Goal: Transaction & Acquisition: Purchase product/service

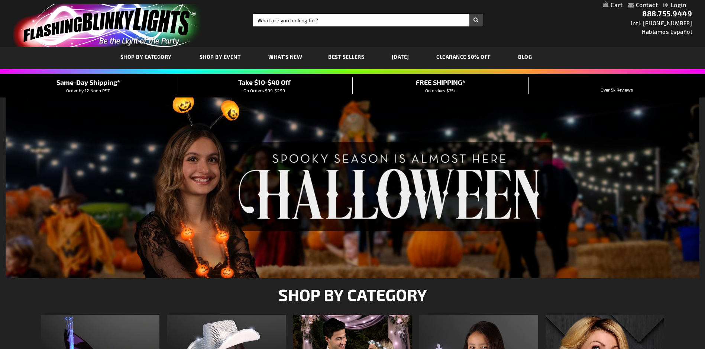
click at [349, 56] on span "Best Sellers" at bounding box center [346, 57] width 36 height 6
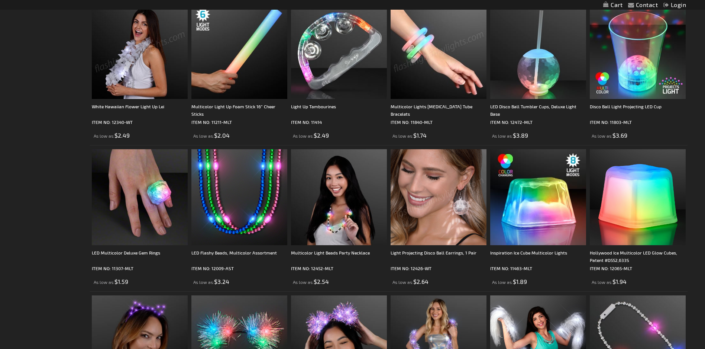
scroll to position [409, 0]
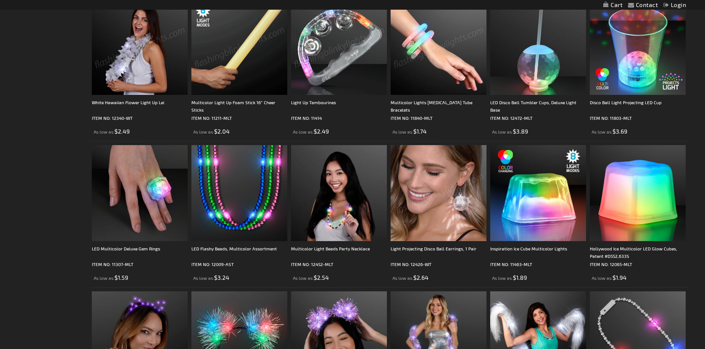
click at [327, 57] on img at bounding box center [339, 47] width 96 height 96
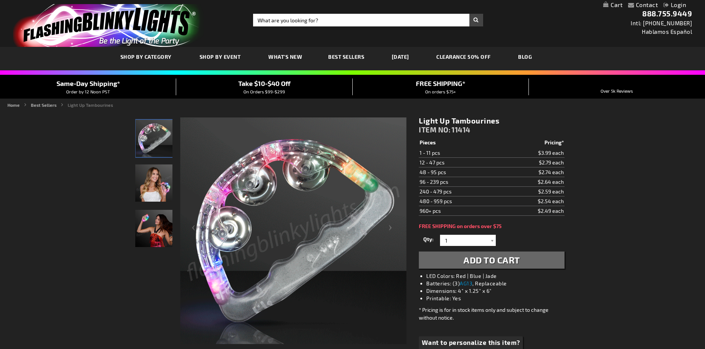
click at [479, 258] on span "Add to Cart" at bounding box center [491, 259] width 56 height 11
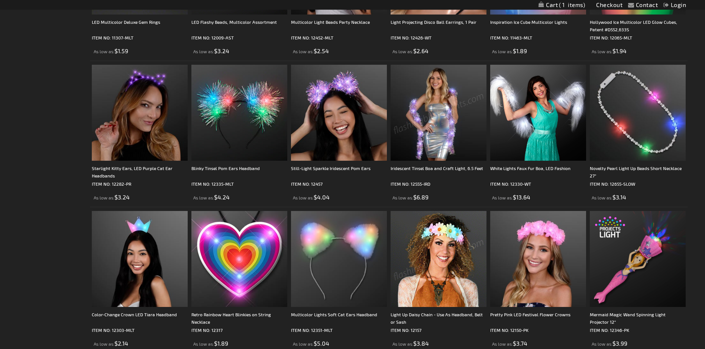
scroll to position [409, 0]
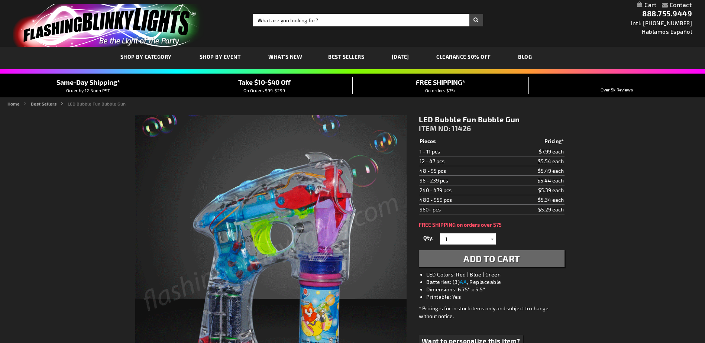
click at [482, 265] on button "Add to Cart" at bounding box center [491, 258] width 145 height 17
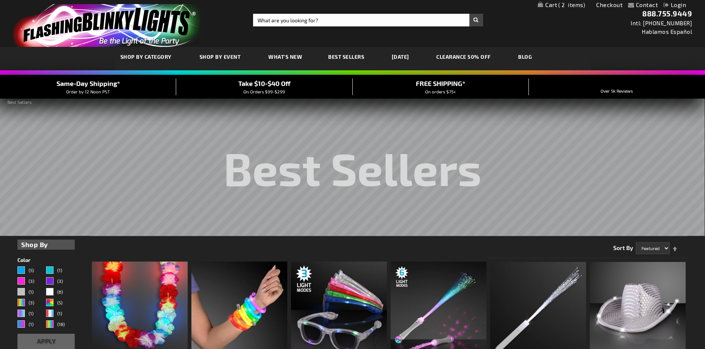
click at [294, 13] on div "Toggle Nav Search Search × Search 888.755.9449 Intl: 818-753-8303 Hablamos Espa…" at bounding box center [352, 23] width 705 height 47
click at [295, 24] on input "Search" at bounding box center [368, 20] width 230 height 13
click at [297, 23] on input "Search" at bounding box center [368, 20] width 230 height 13
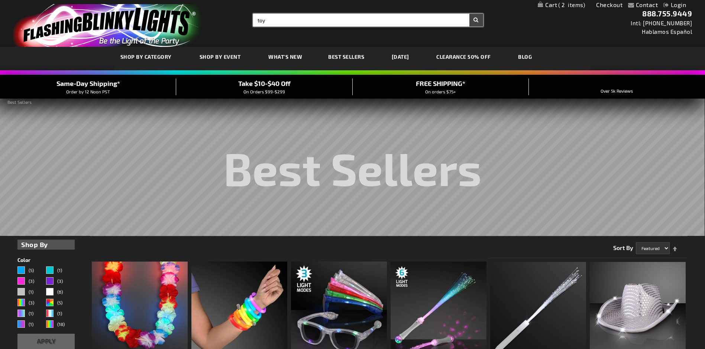
type input "toy"
click at [469, 14] on button "Search" at bounding box center [476, 20] width 14 height 13
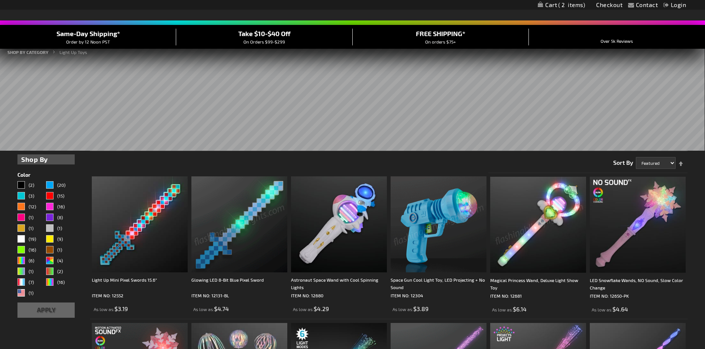
scroll to position [111, 0]
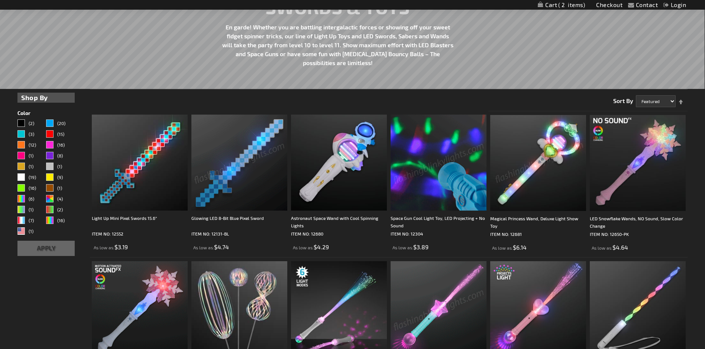
click at [434, 169] on img at bounding box center [439, 162] width 96 height 96
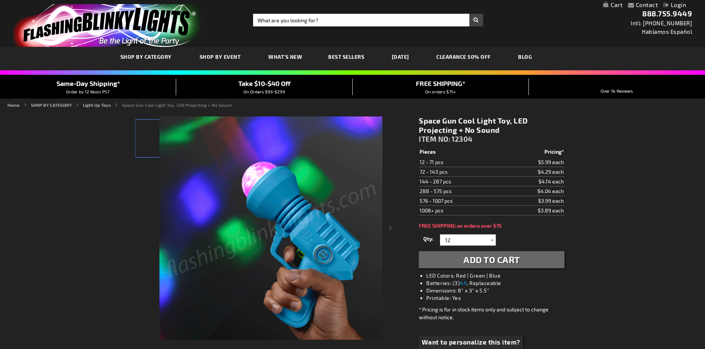
click at [491, 238] on div at bounding box center [491, 239] width 7 height 11
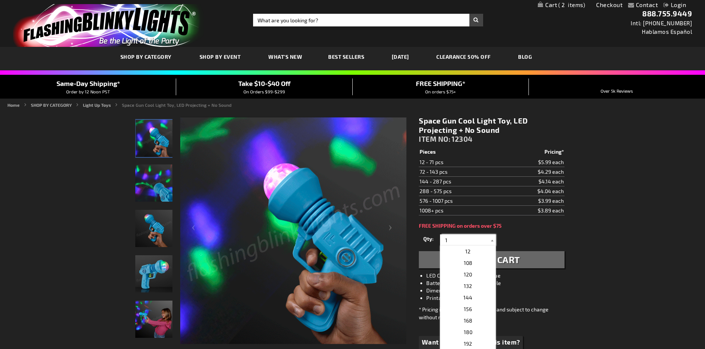
type input "1"
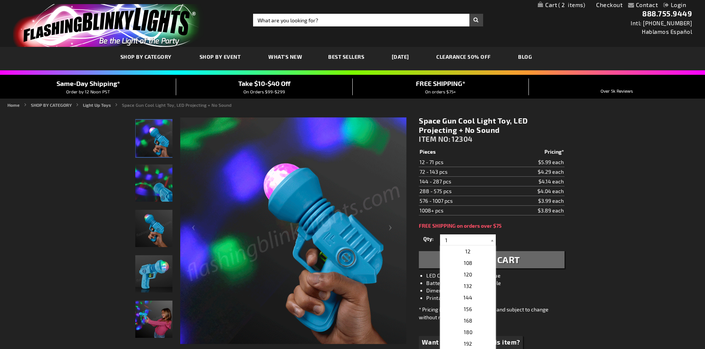
click at [525, 229] on div "Space Gun Cool Light Toy, LED Projecting + No Sound ITEM NO: 12304 $3.89 Pieces…" at bounding box center [491, 242] width 156 height 265
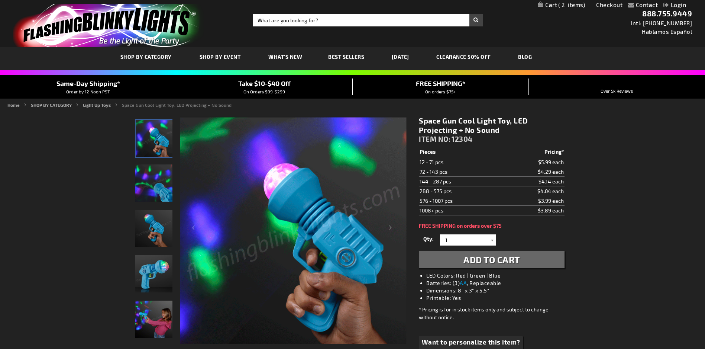
click at [486, 255] on span "Add to Cart" at bounding box center [491, 259] width 56 height 11
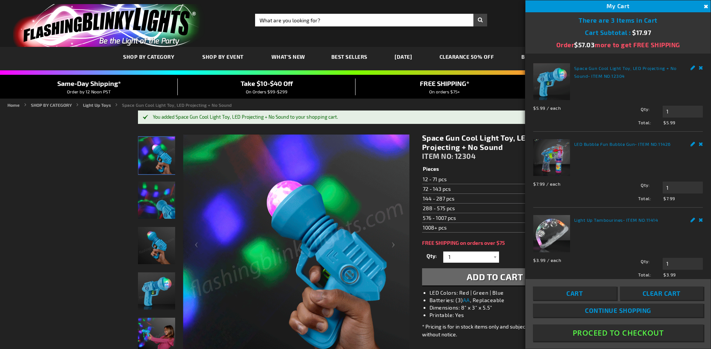
drag, startPoint x: 58, startPoint y: 141, endPoint x: 54, endPoint y: 142, distance: 3.8
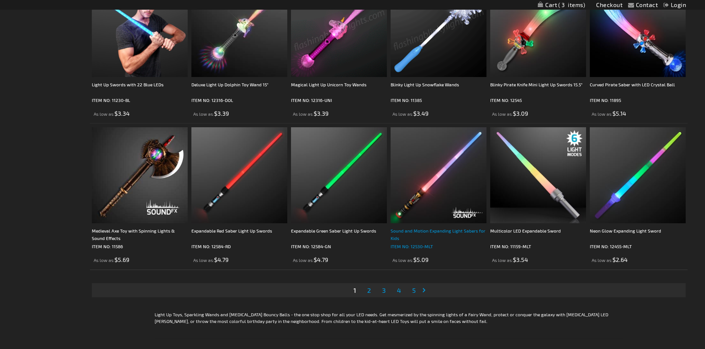
scroll to position [1562, 0]
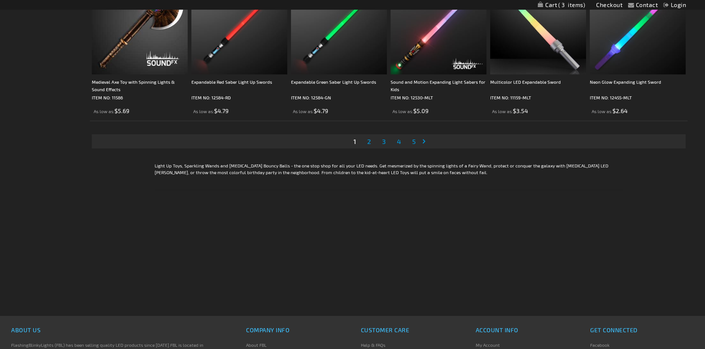
click at [368, 142] on span "2" at bounding box center [369, 141] width 4 height 8
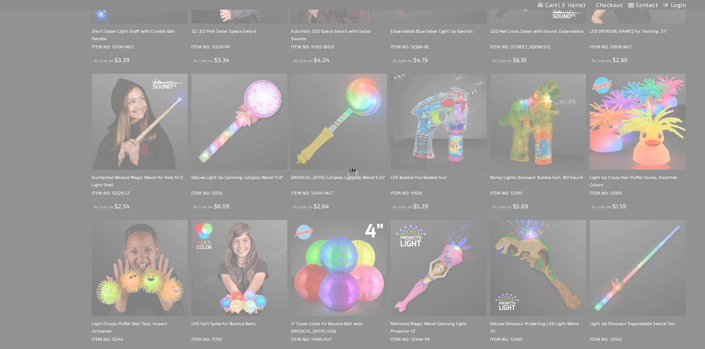
scroll to position [0, 0]
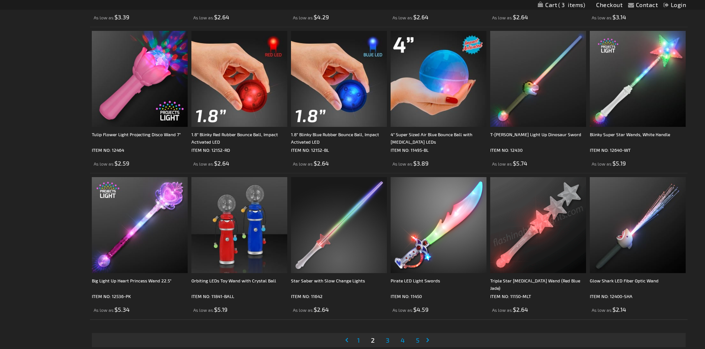
scroll to position [1357, 0]
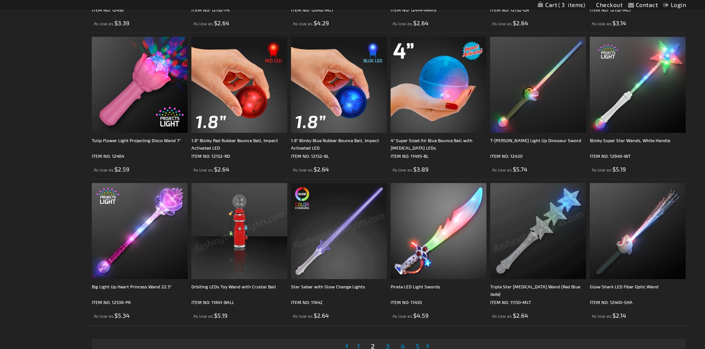
click at [247, 230] on img at bounding box center [239, 231] width 96 height 96
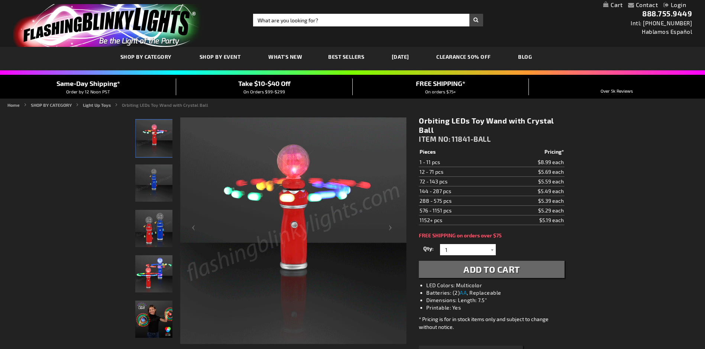
click at [486, 271] on span "Add to Cart" at bounding box center [491, 268] width 56 height 11
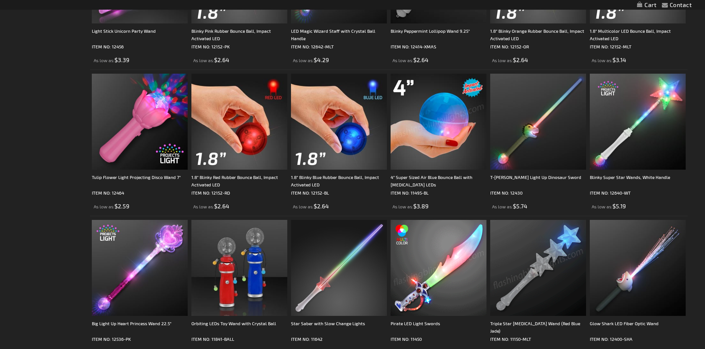
scroll to position [1401, 0]
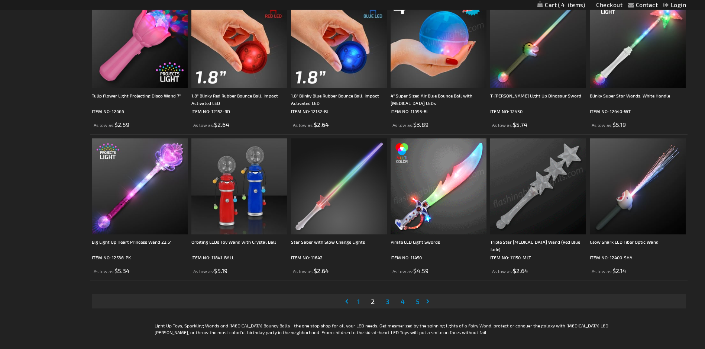
click at [388, 305] on span "3" at bounding box center [388, 301] width 4 height 8
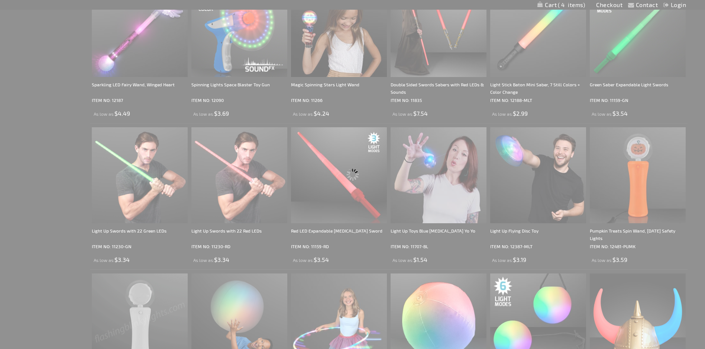
scroll to position [0, 0]
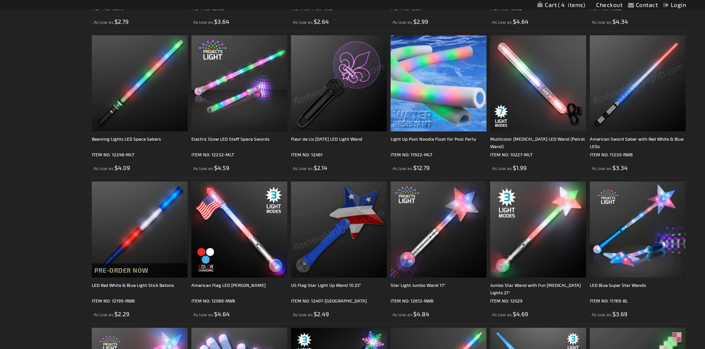
scroll to position [595, 0]
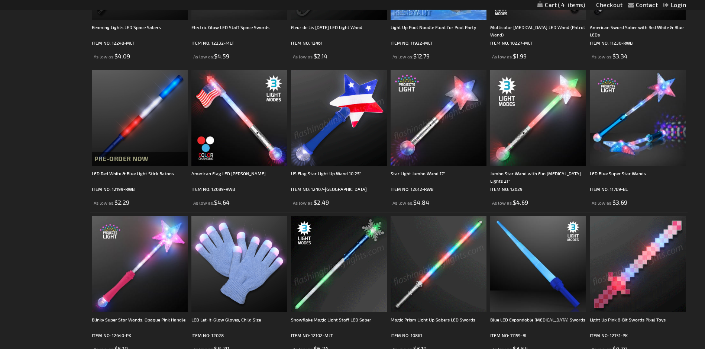
click at [340, 137] on img at bounding box center [339, 118] width 96 height 96
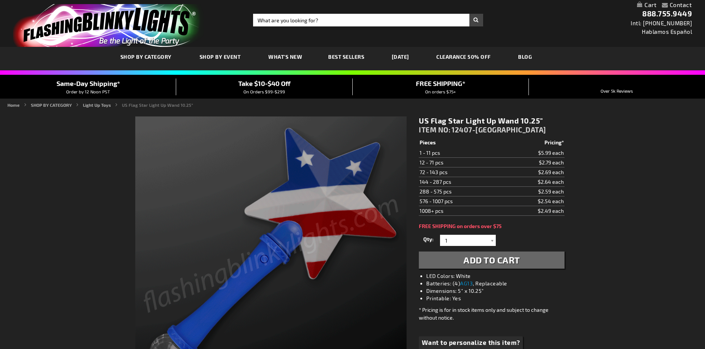
click at [491, 262] on span "Add to Cart" at bounding box center [491, 259] width 56 height 11
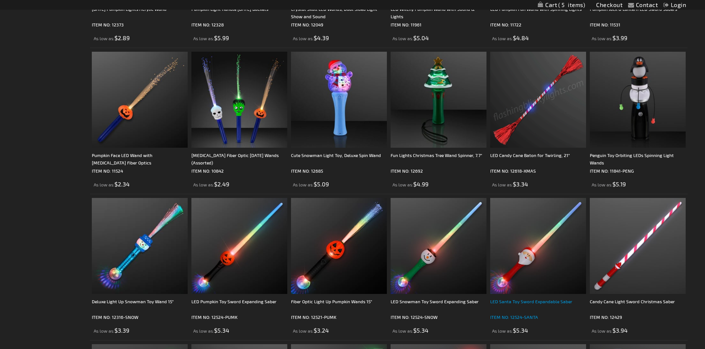
scroll to position [1382, 0]
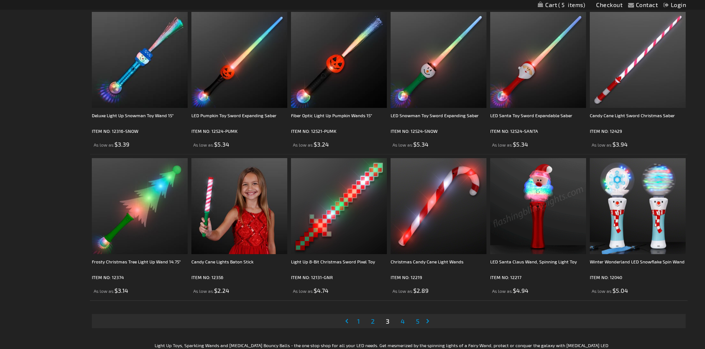
click at [541, 210] on img at bounding box center [538, 206] width 96 height 96
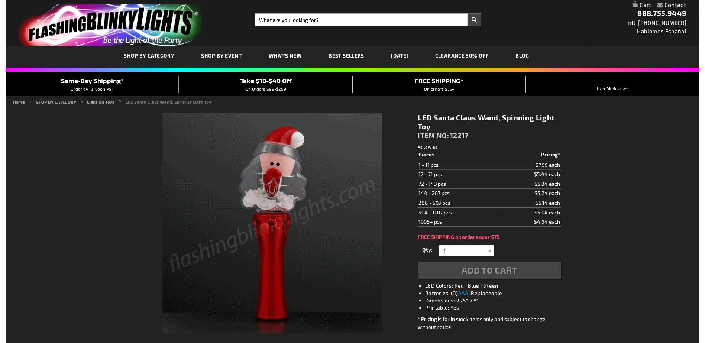
scroll to position [88, 0]
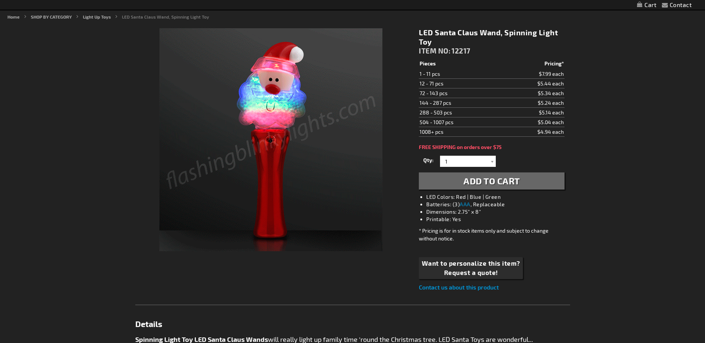
click at [489, 186] on span "Add to Cart" at bounding box center [491, 180] width 56 height 11
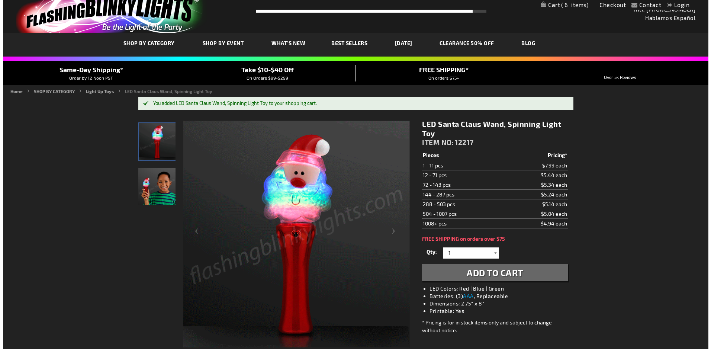
scroll to position [186, 0]
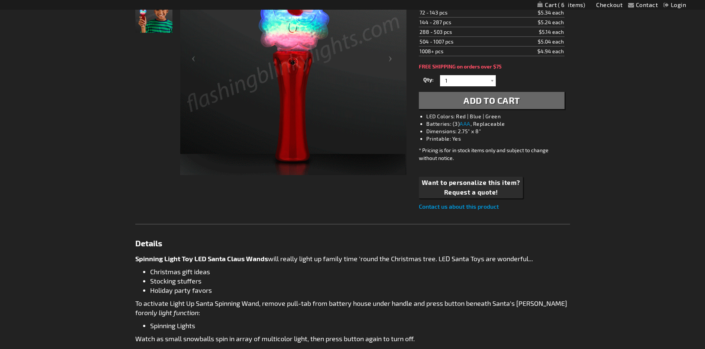
click at [492, 100] on span "Add to Cart" at bounding box center [491, 100] width 56 height 11
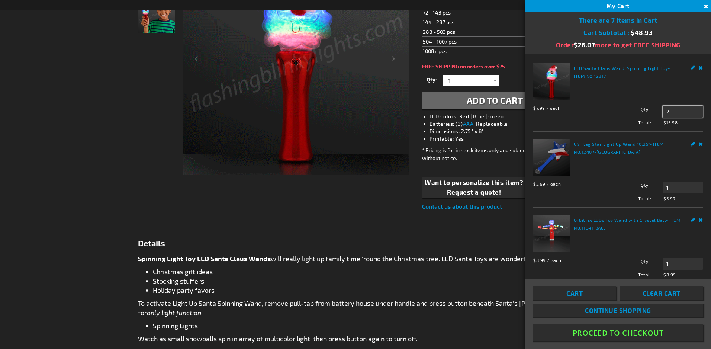
click at [669, 109] on input "2" at bounding box center [682, 112] width 40 height 12
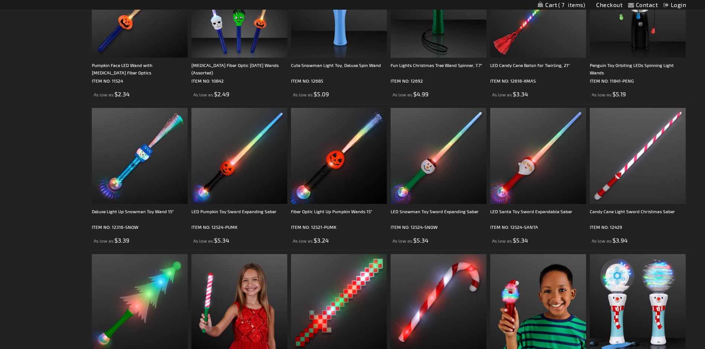
scroll to position [1383, 0]
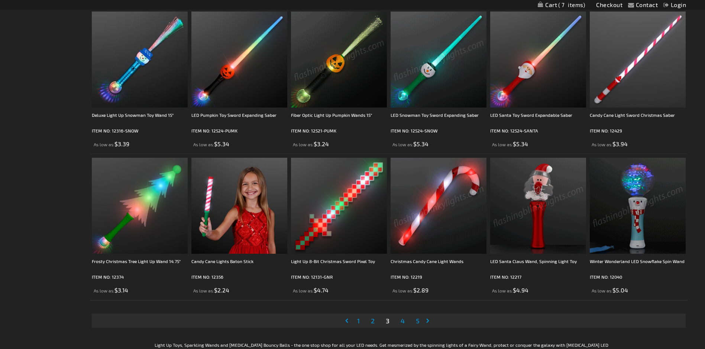
click at [659, 213] on img at bounding box center [638, 206] width 96 height 96
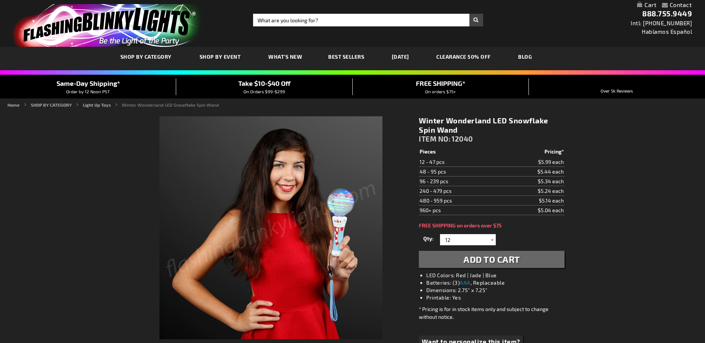
click at [491, 240] on div at bounding box center [491, 239] width 7 height 11
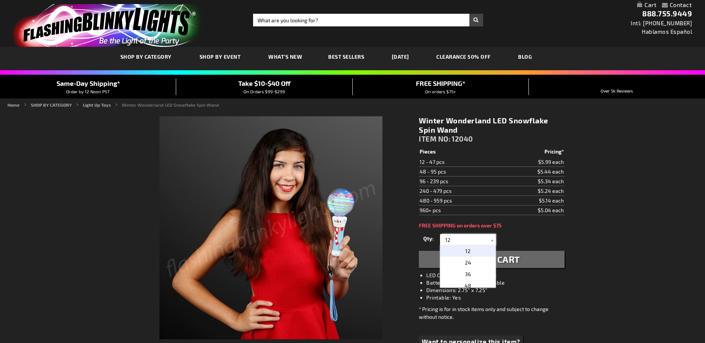
click at [463, 242] on input "12" at bounding box center [469, 239] width 54 height 11
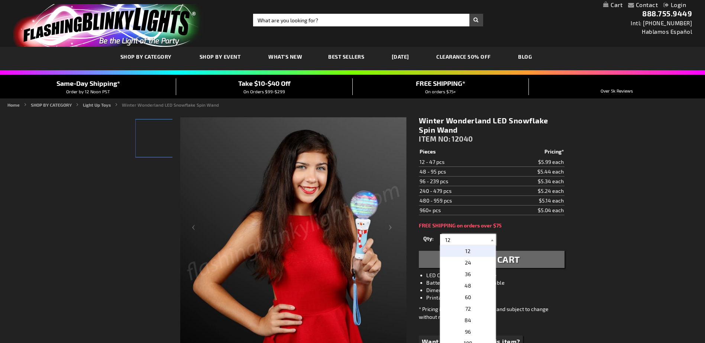
type input "1"
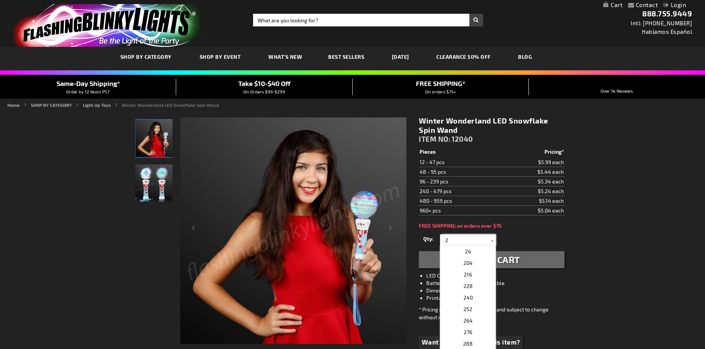
type input "2"
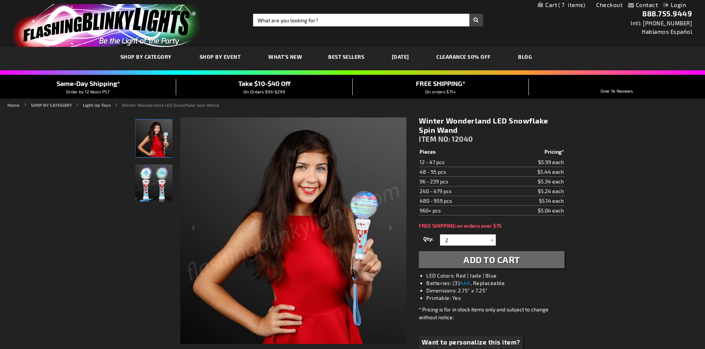
click at [506, 259] on span "Add to Cart" at bounding box center [491, 259] width 56 height 11
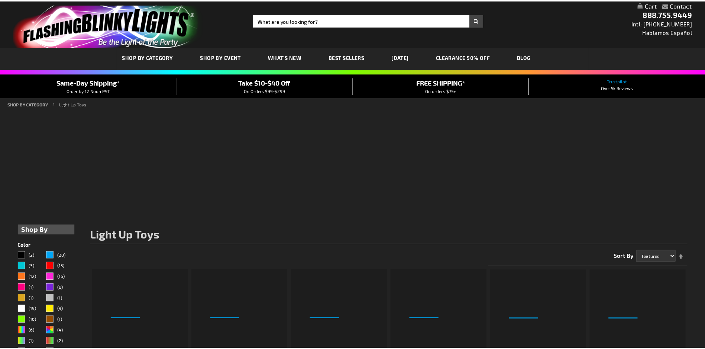
scroll to position [1426, 0]
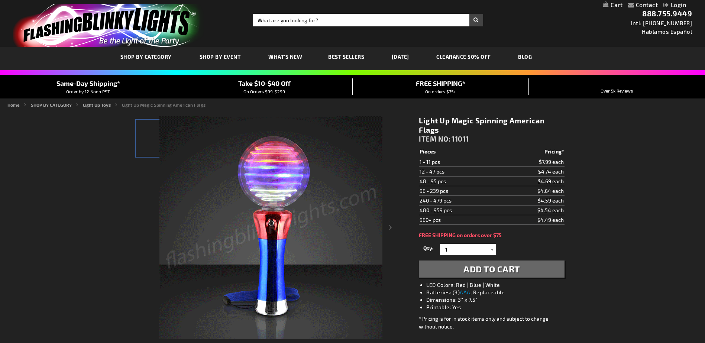
click at [495, 244] on div at bounding box center [491, 249] width 7 height 11
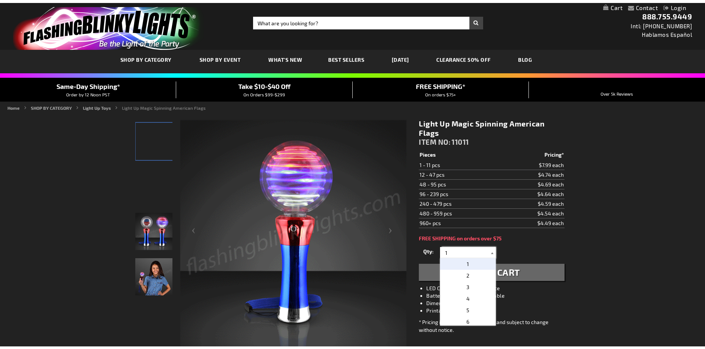
scroll to position [97, 0]
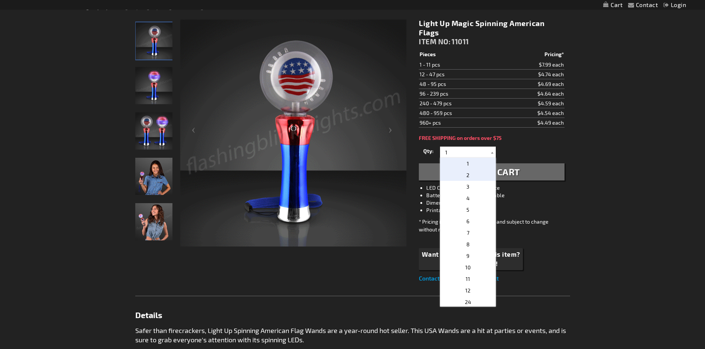
click at [469, 175] on p "2" at bounding box center [468, 175] width 56 height 12
type input "2"
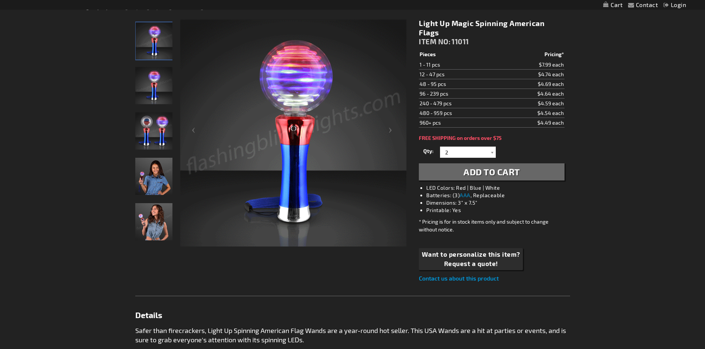
click at [501, 169] on span "Add to Cart" at bounding box center [491, 171] width 56 height 11
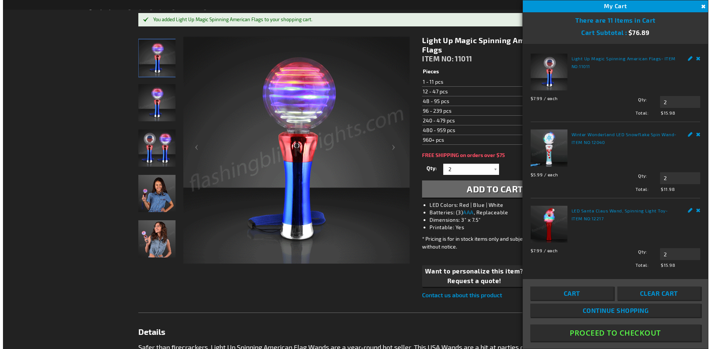
scroll to position [167, 0]
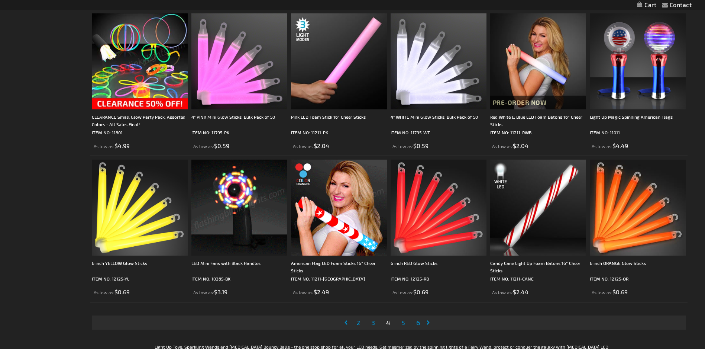
scroll to position [1382, 0]
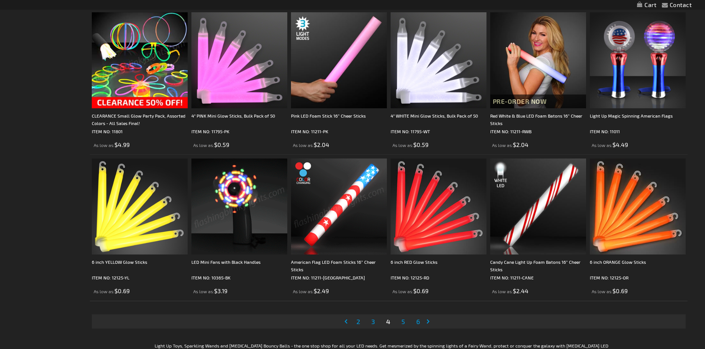
click at [374, 321] on span "3" at bounding box center [373, 321] width 4 height 8
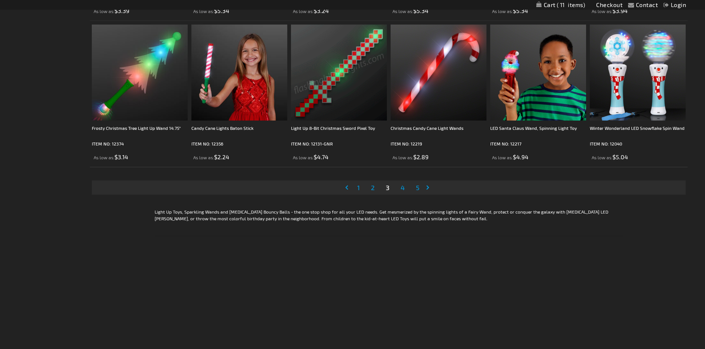
scroll to position [1375, 0]
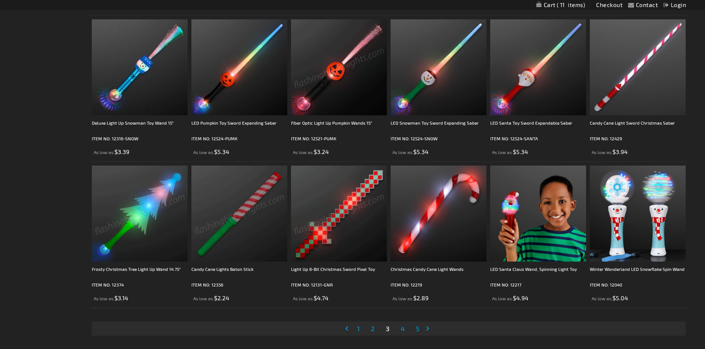
click at [133, 221] on img at bounding box center [140, 213] width 96 height 96
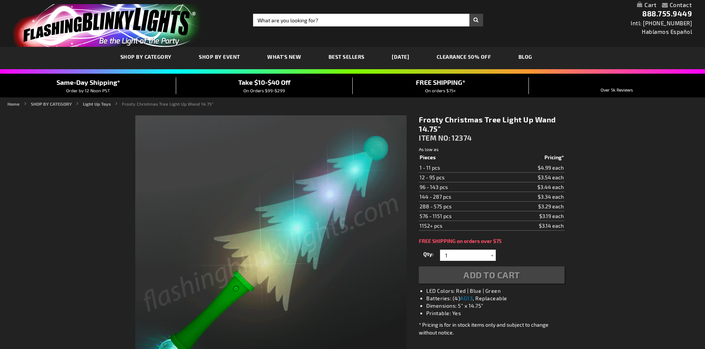
click at [492, 255] on div "1 2 3 4 5 6 7 8 9 10 11 12 24 36 48 60 72 84 96 108 120 1" at bounding box center [468, 254] width 56 height 11
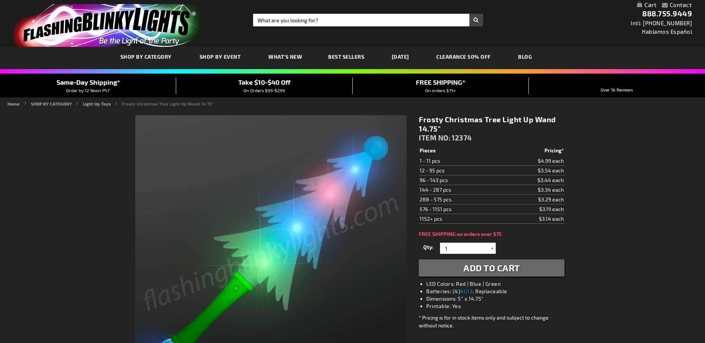
click at [491, 249] on div at bounding box center [491, 248] width 7 height 11
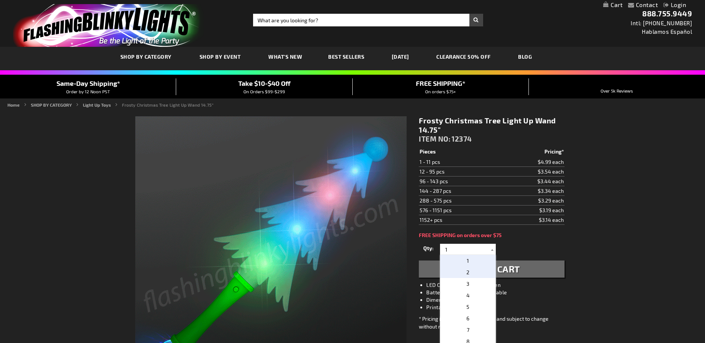
click at [468, 270] on p "2" at bounding box center [468, 272] width 56 height 12
type input "2"
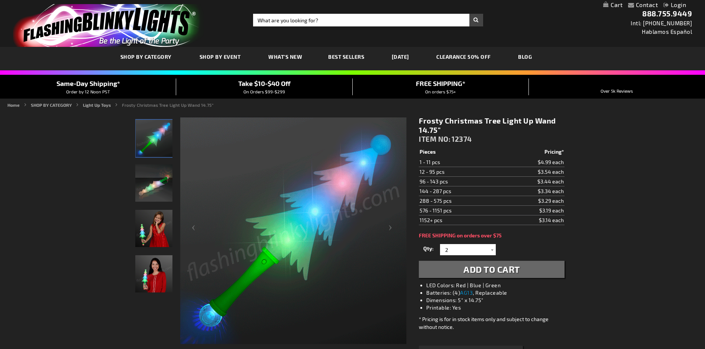
click at [501, 266] on span "Add to Cart" at bounding box center [491, 268] width 56 height 11
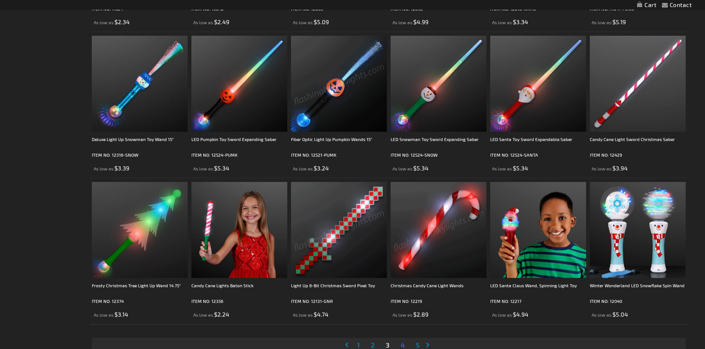
scroll to position [1418, 0]
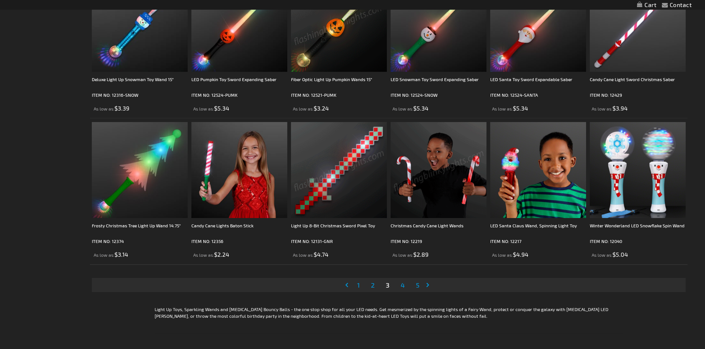
click at [401, 282] on span "4" at bounding box center [403, 285] width 4 height 8
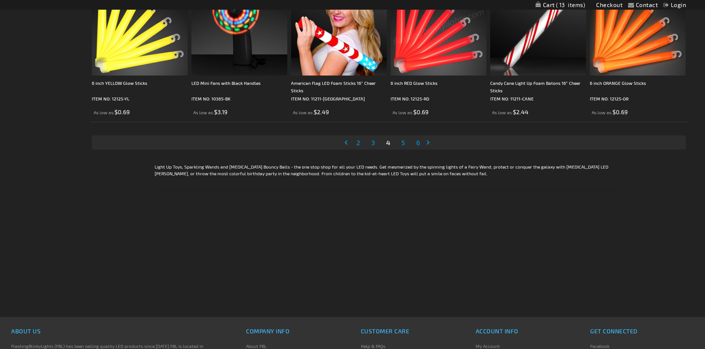
scroll to position [1486, 0]
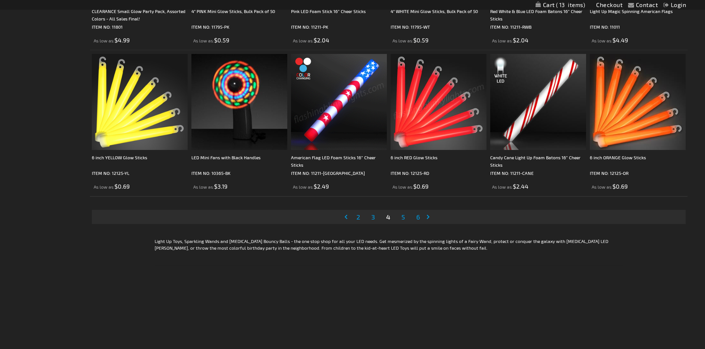
click at [403, 218] on span "5" at bounding box center [403, 217] width 4 height 8
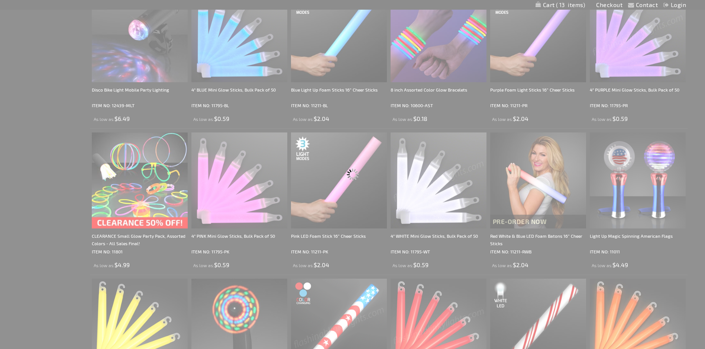
scroll to position [126, 0]
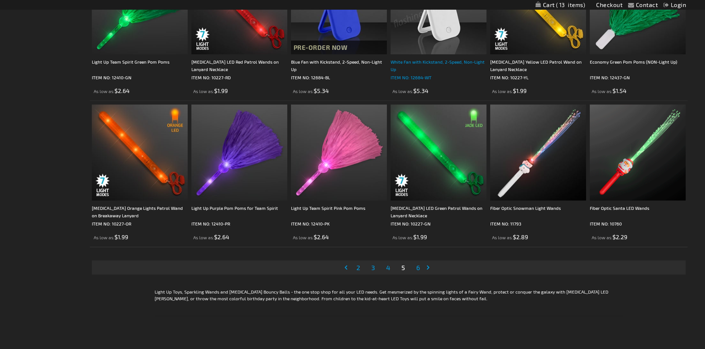
scroll to position [1449, 0]
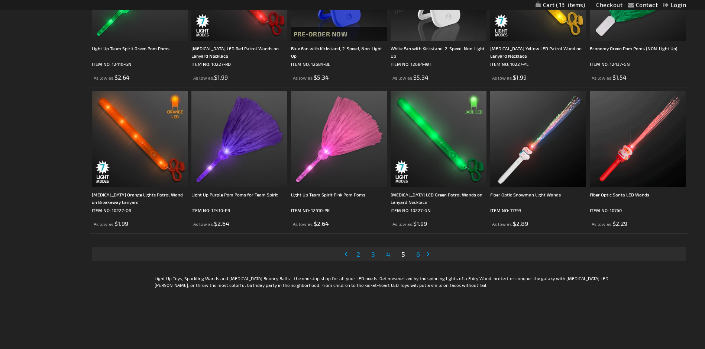
click at [419, 255] on span "6" at bounding box center [418, 254] width 4 height 8
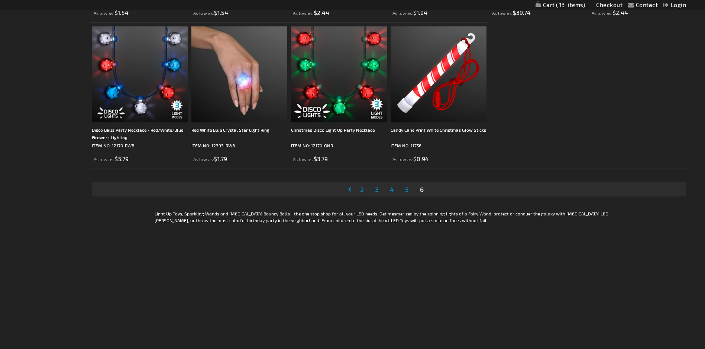
scroll to position [502, 0]
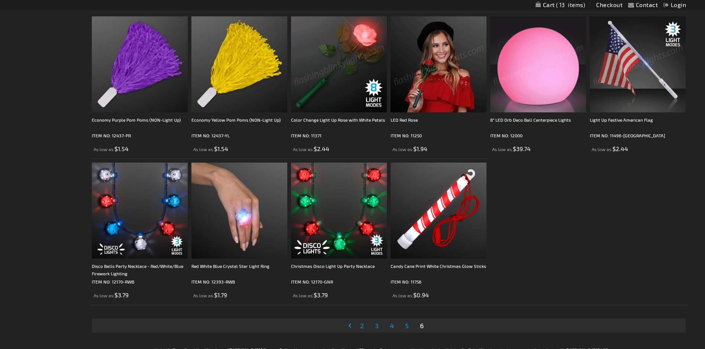
click at [632, 83] on img at bounding box center [638, 64] width 96 height 96
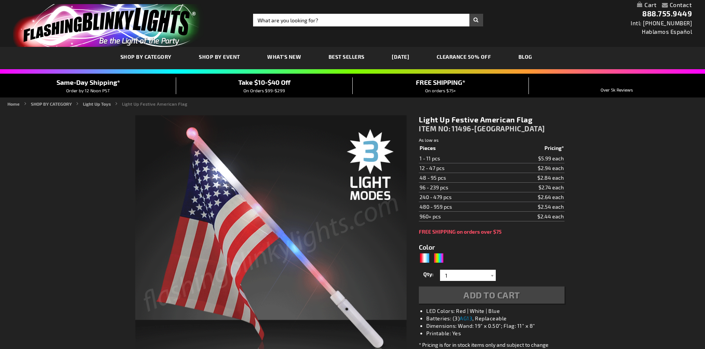
type input "5643"
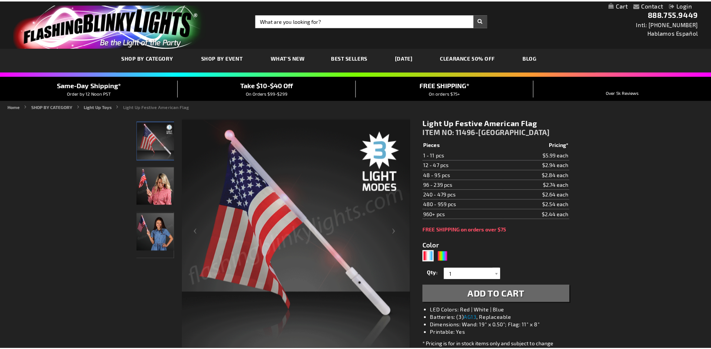
scroll to position [75, 0]
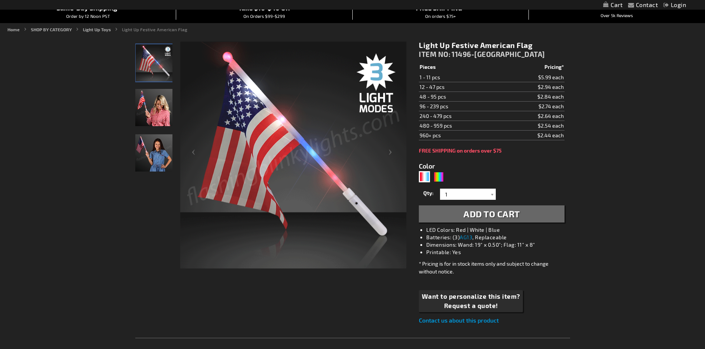
click at [486, 214] on span "Add to Cart" at bounding box center [491, 213] width 56 height 11
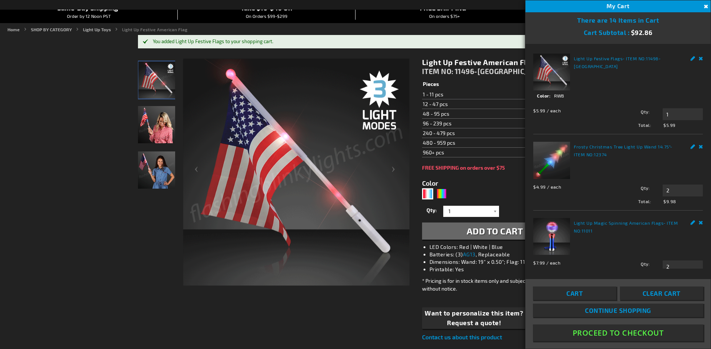
click at [438, 27] on ul "Home SHOP BY CATEGORY Light Up Toys Light Up Festive American Flag" at bounding box center [355, 29] width 696 height 7
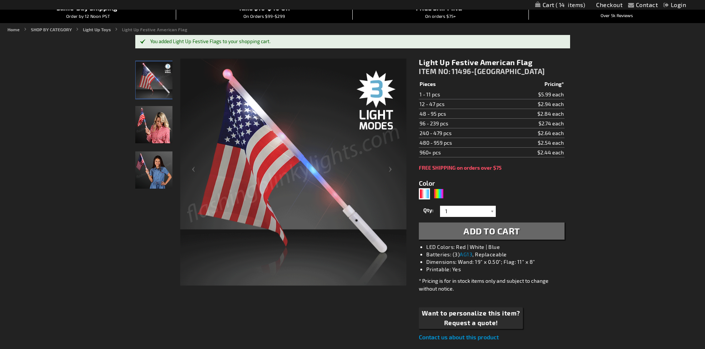
click at [491, 228] on span "Add to Cart" at bounding box center [491, 230] width 56 height 11
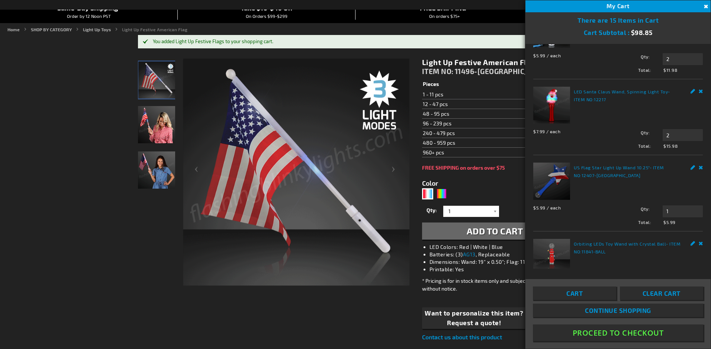
scroll to position [209, 0]
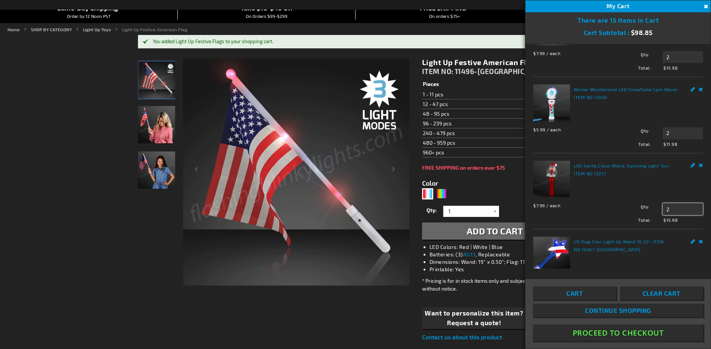
click at [668, 203] on input "2" at bounding box center [682, 209] width 40 height 12
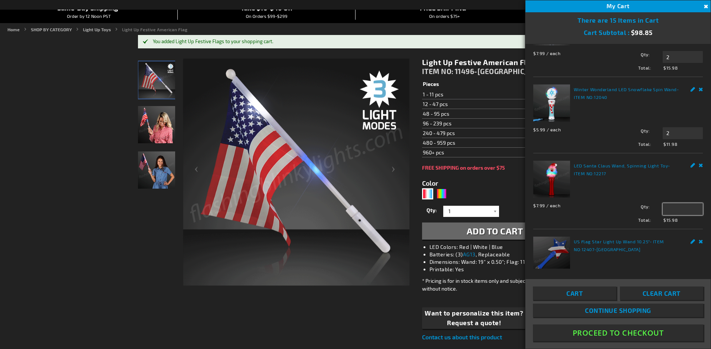
scroll to position [0, 0]
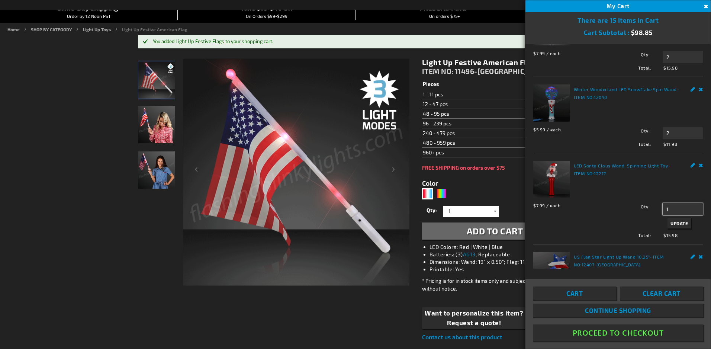
type input "1"
click at [677, 220] on span "Update" at bounding box center [678, 222] width 17 height 5
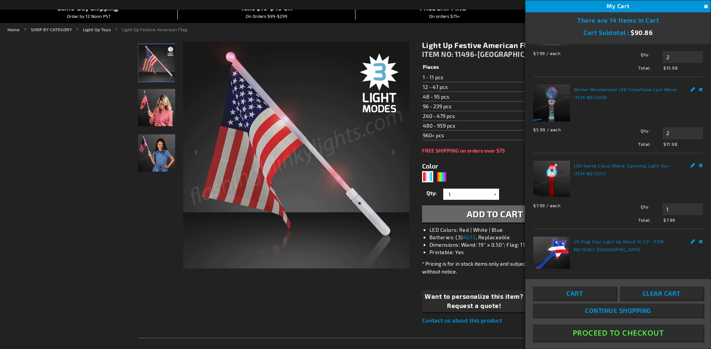
scroll to position [209, 0]
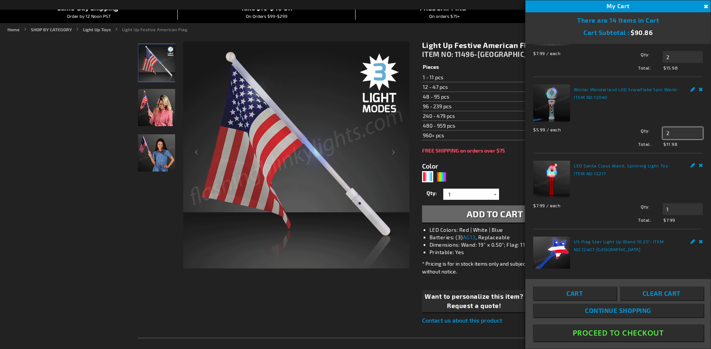
click at [672, 127] on input "2" at bounding box center [682, 133] width 40 height 12
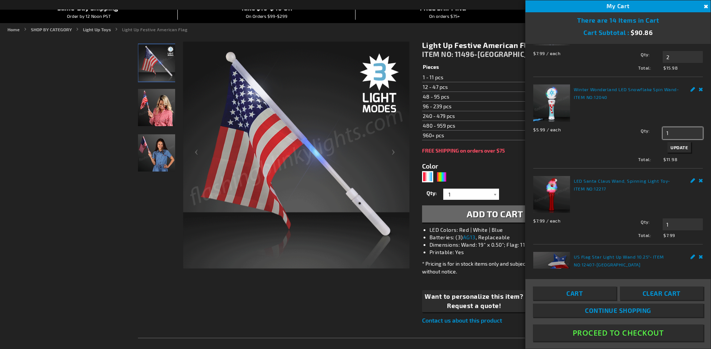
type input "1"
click at [674, 145] on span "Update" at bounding box center [678, 147] width 17 height 5
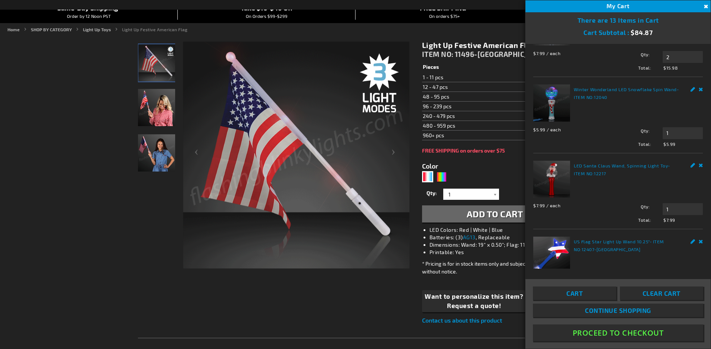
scroll to position [98, 0]
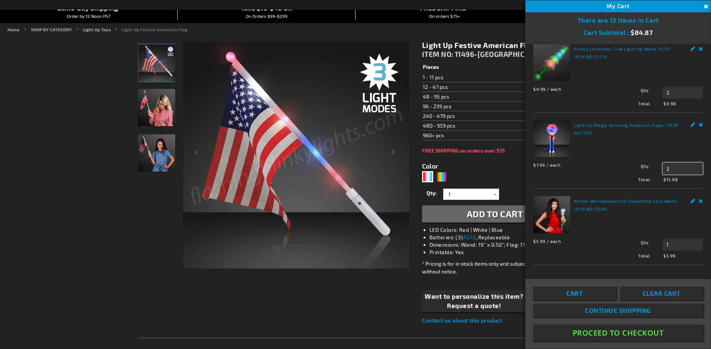
click at [668, 162] on input "2" at bounding box center [682, 168] width 40 height 12
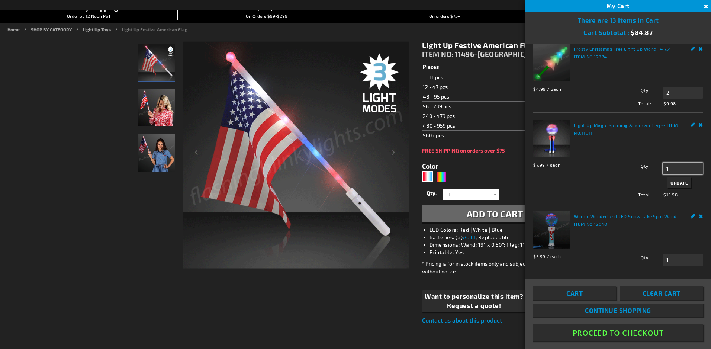
type input "1"
click at [676, 180] on span "Update" at bounding box center [678, 182] width 17 height 5
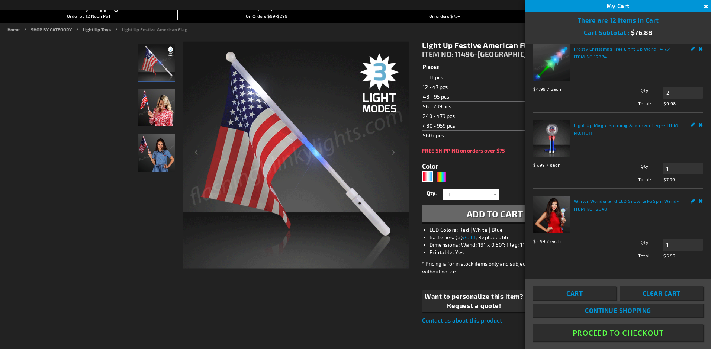
scroll to position [0, 0]
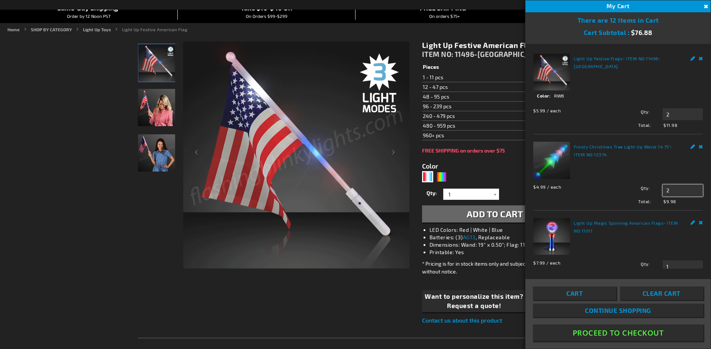
click at [667, 187] on input "2" at bounding box center [682, 190] width 40 height 12
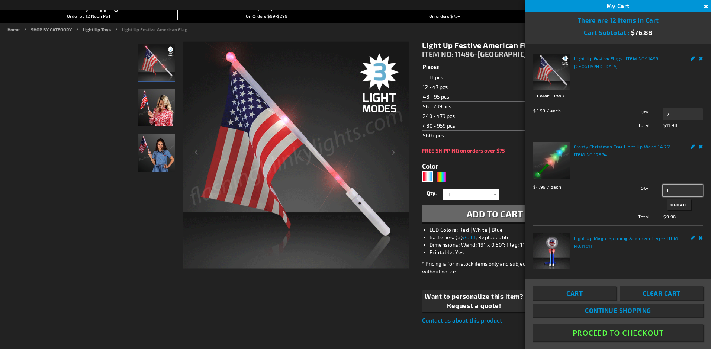
type input "1"
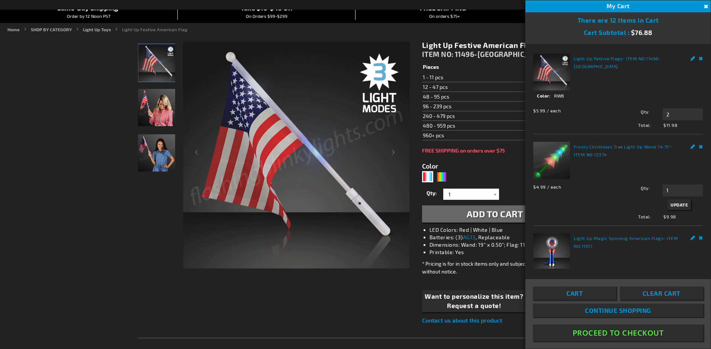
click at [674, 205] on button "Update" at bounding box center [678, 204] width 23 height 10
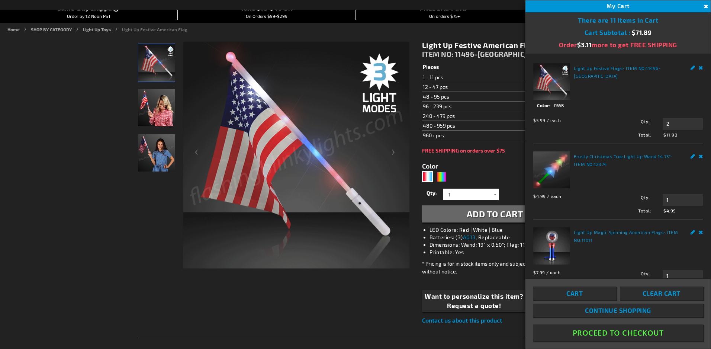
click at [669, 110] on div "See Details Options Details Color RWB" at bounding box center [617, 108] width 169 height 12
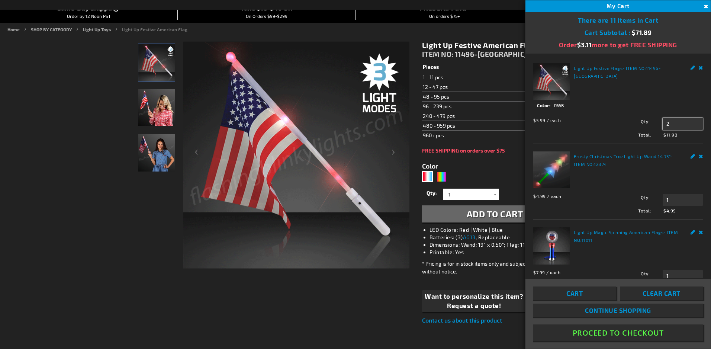
click at [671, 123] on input "2" at bounding box center [682, 124] width 40 height 12
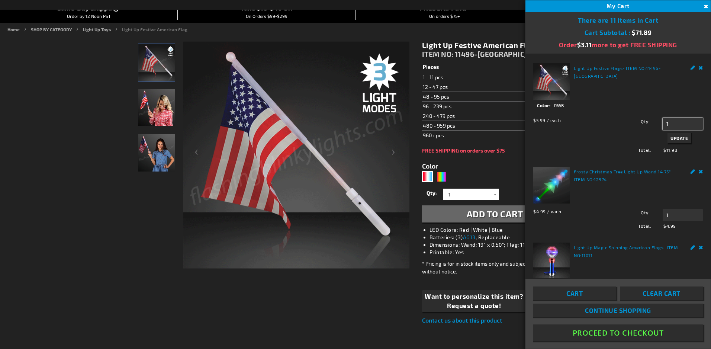
type input "1"
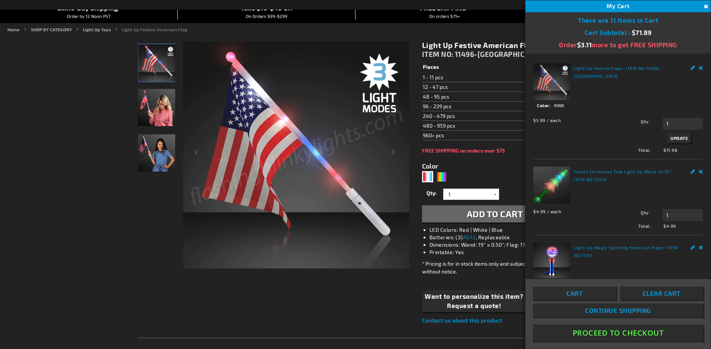
click at [674, 136] on span "Update" at bounding box center [678, 137] width 17 height 5
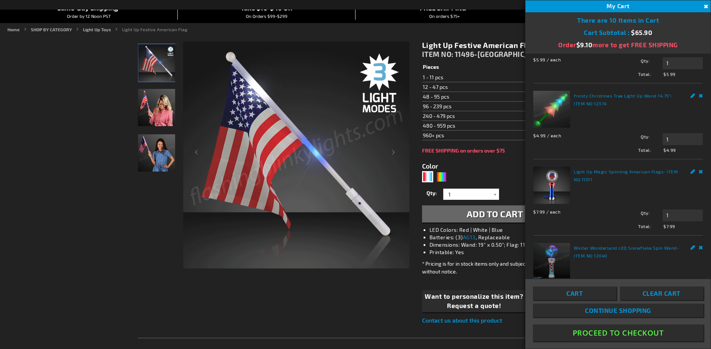
scroll to position [98, 0]
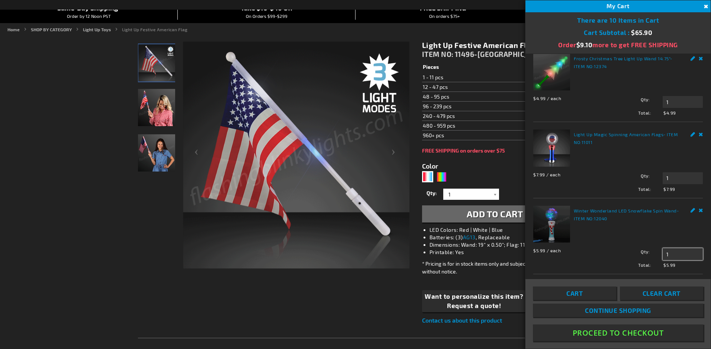
click at [671, 248] on input "1" at bounding box center [682, 254] width 40 height 12
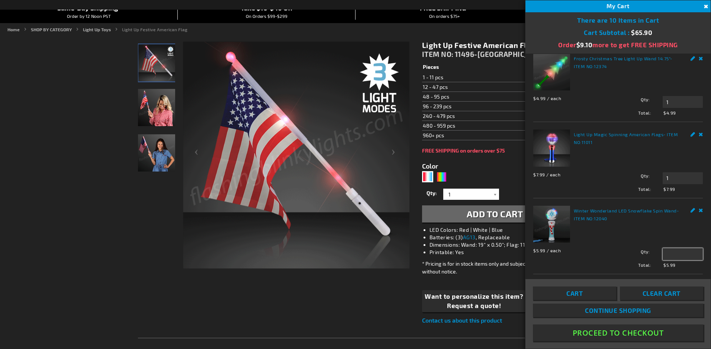
scroll to position [209, 0]
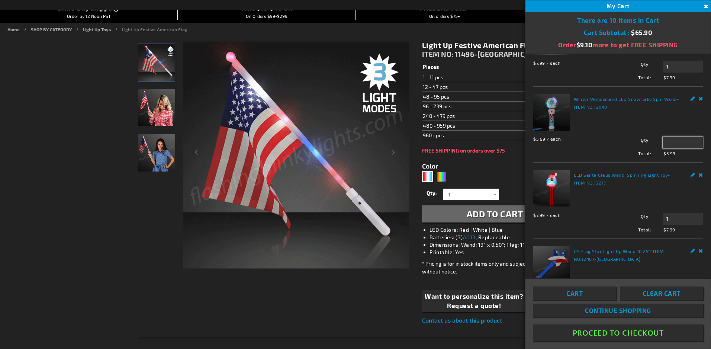
click at [677, 140] on input "Qty" at bounding box center [682, 142] width 40 height 12
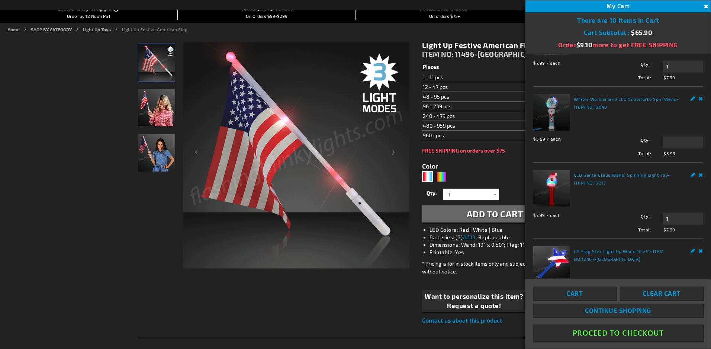
click at [698, 95] on link "Remove" at bounding box center [700, 98] width 4 height 8
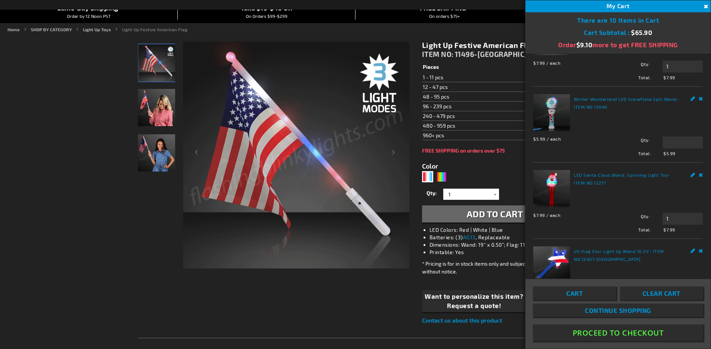
type input "1"
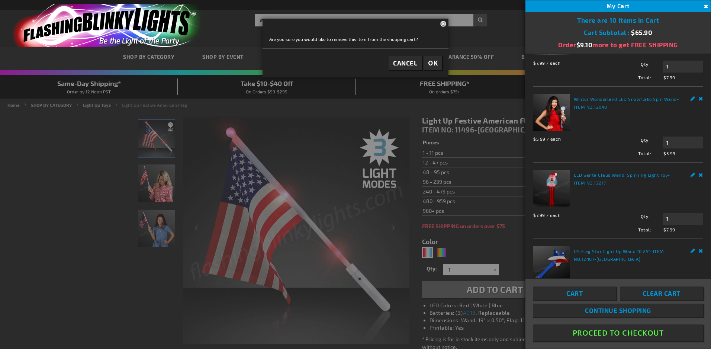
scroll to position [135, 0]
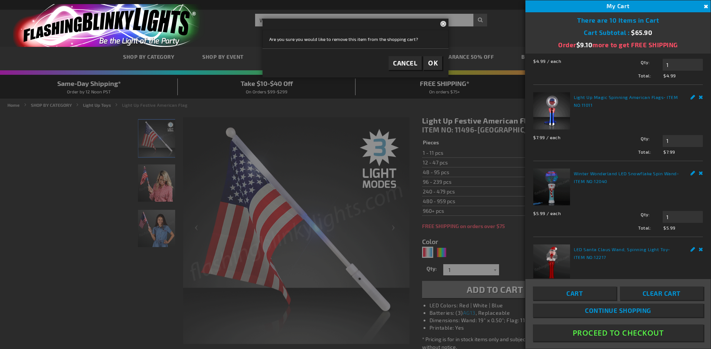
click at [698, 169] on link "Remove" at bounding box center [700, 172] width 4 height 8
click at [666, 211] on input "1" at bounding box center [682, 217] width 40 height 12
click at [690, 169] on link "Edit" at bounding box center [692, 172] width 5 height 8
type input "1"
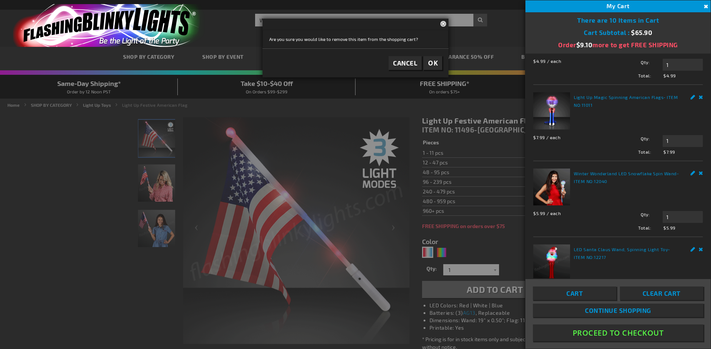
click at [698, 168] on link "Remove" at bounding box center [700, 172] width 4 height 8
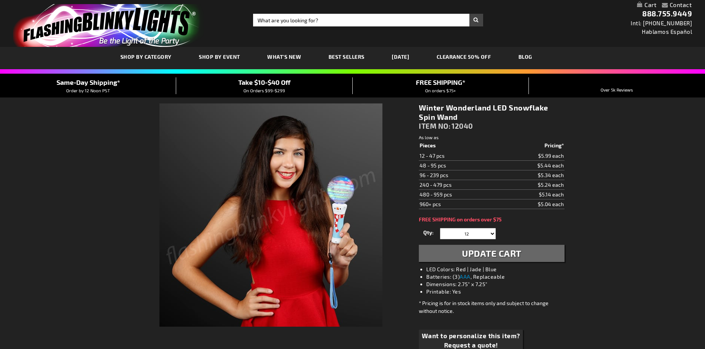
select select
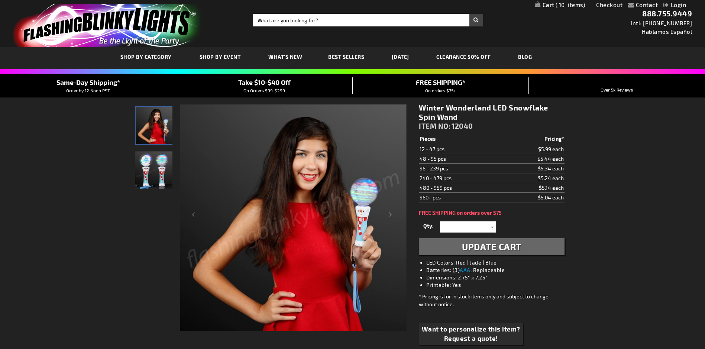
click at [554, 3] on span "10 10 items" at bounding box center [569, 5] width 31 height 6
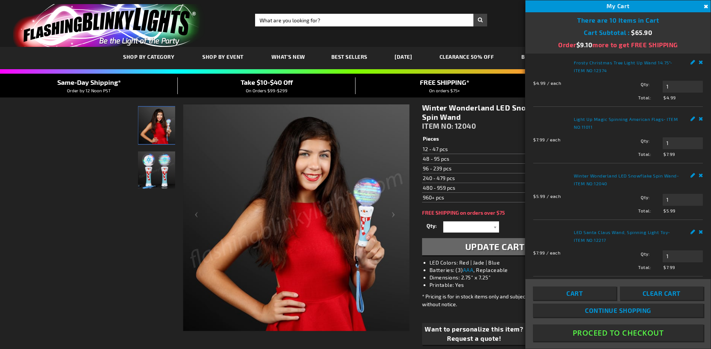
scroll to position [186, 0]
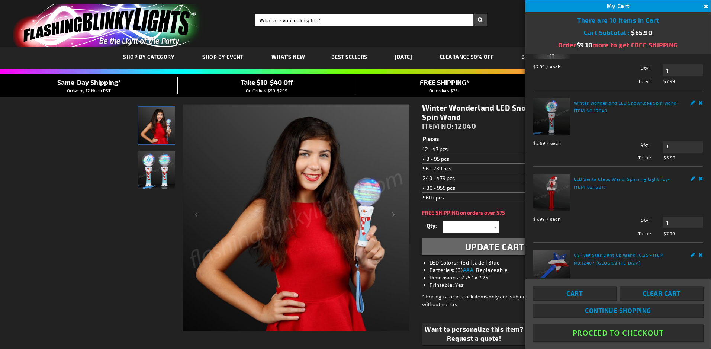
click at [698, 106] on link "Remove" at bounding box center [700, 102] width 4 height 8
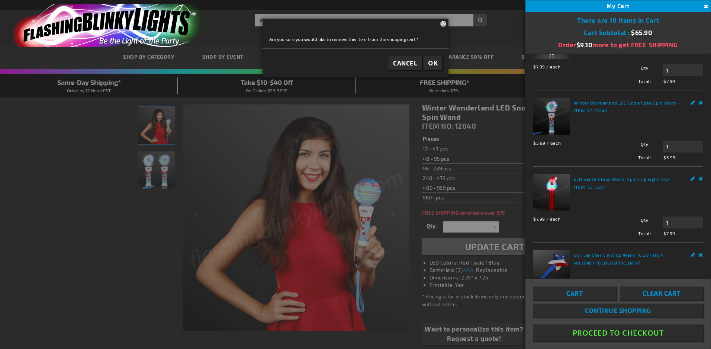
click at [435, 64] on span "OK" at bounding box center [433, 63] width 10 height 9
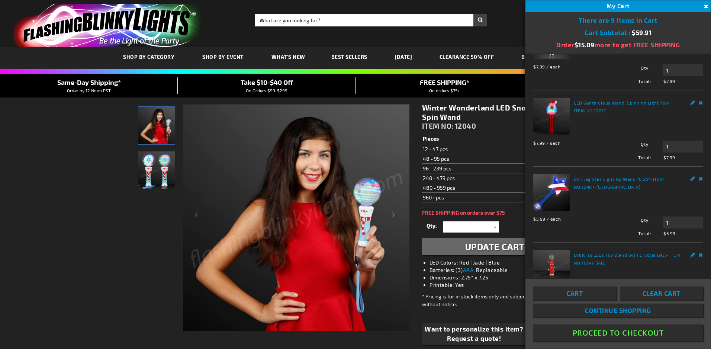
scroll to position [149, 0]
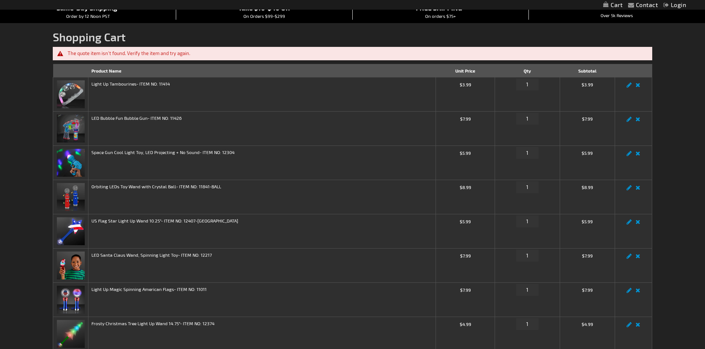
scroll to position [314, 0]
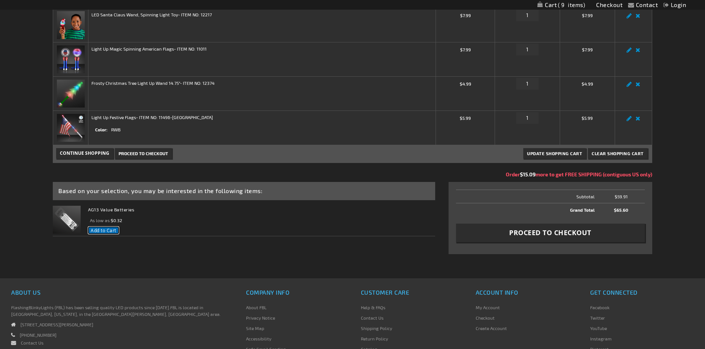
click at [99, 229] on span "Add to Cart" at bounding box center [104, 230] width 26 height 6
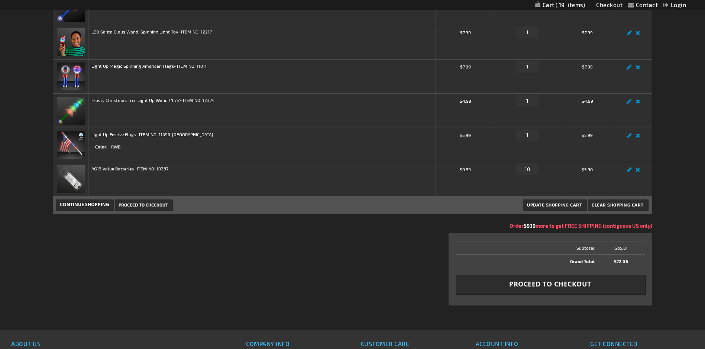
scroll to position [409, 0]
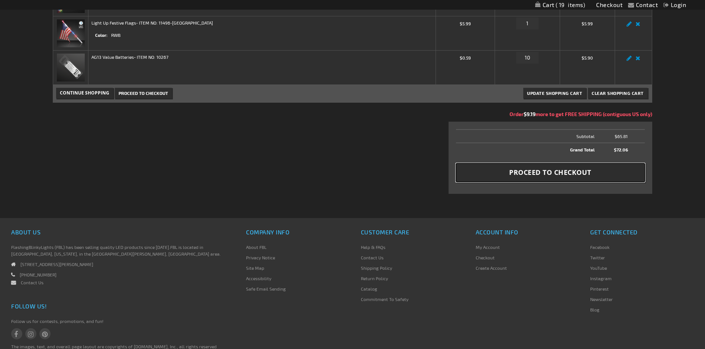
click at [563, 173] on span "Proceed to Checkout" at bounding box center [550, 172] width 82 height 9
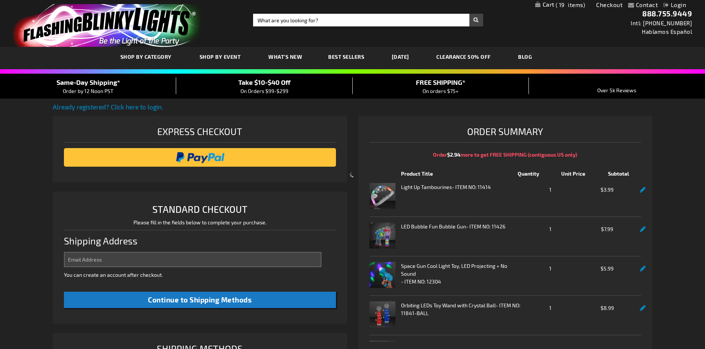
select select "US"
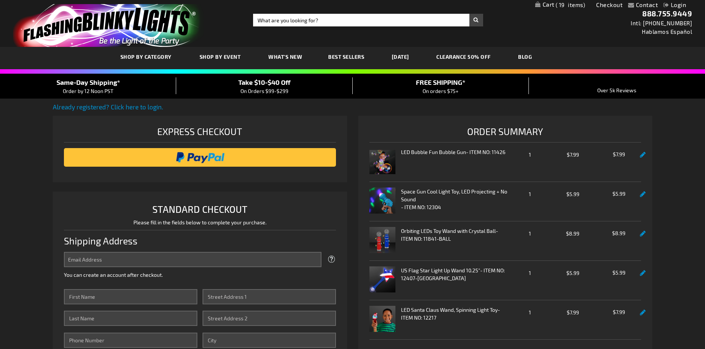
scroll to position [74, 0]
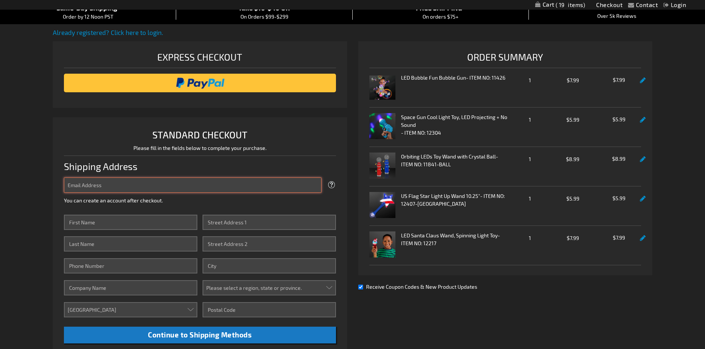
click at [103, 181] on input "Email Address" at bounding box center [192, 184] width 257 height 15
type input "[EMAIL_ADDRESS][DOMAIN_NAME]"
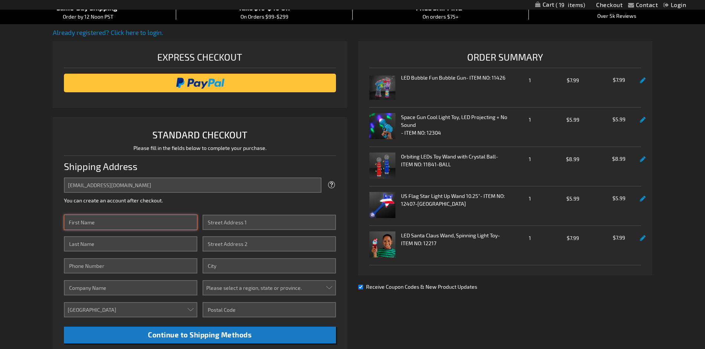
click at [85, 220] on input "First Name" at bounding box center [130, 221] width 133 height 15
type input "Azubuike"
click at [99, 243] on input "Last Name" at bounding box center [130, 243] width 133 height 15
type input "Nmezi"
type input "2403502846"
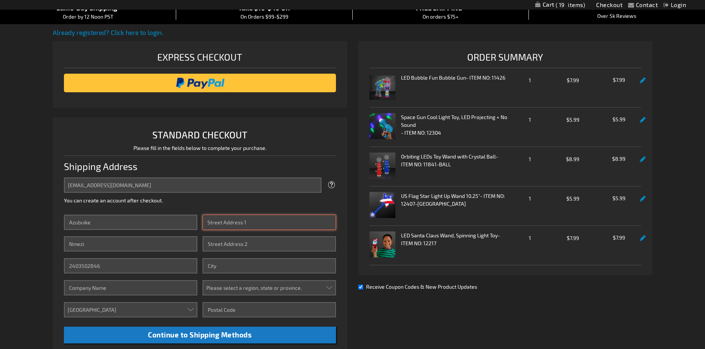
click at [255, 223] on input "Street Address: Line 1" at bounding box center [269, 221] width 133 height 15
type input "[STREET_ADDRESS]"
click at [251, 242] on input "Street Address: Line 2" at bounding box center [269, 243] width 133 height 15
type input "APT T2"
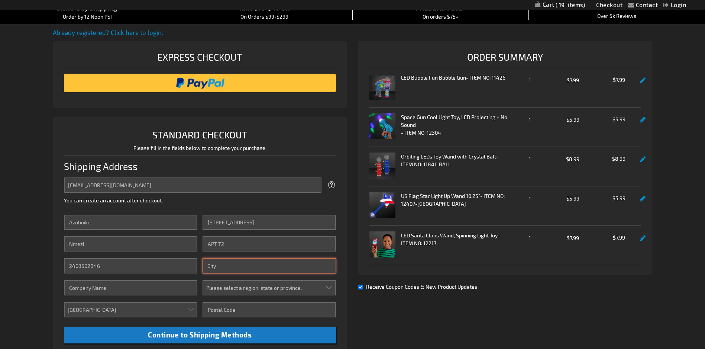
click at [235, 265] on input "City" at bounding box center [269, 265] width 133 height 15
type input "Greenbelt"
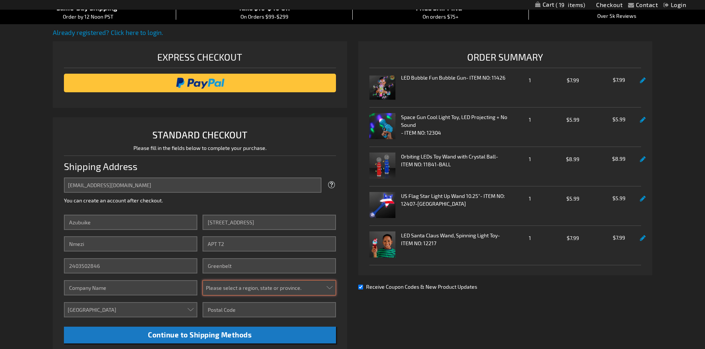
select select "31"
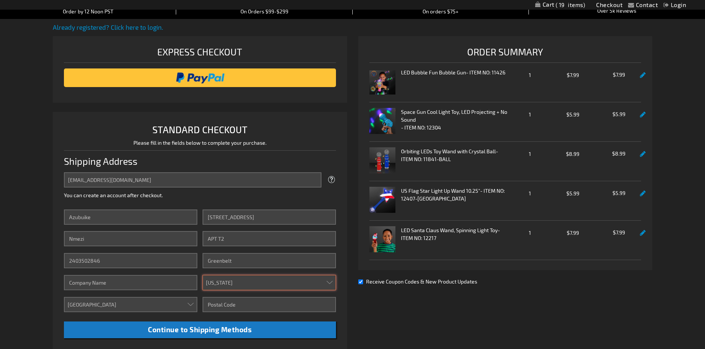
scroll to position [111, 0]
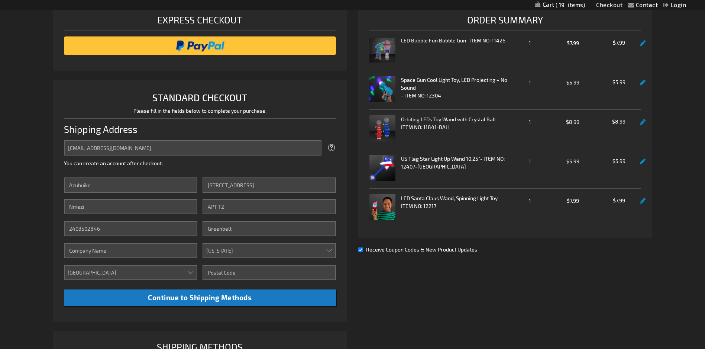
click at [232, 264] on div "Street Address Street Address: Line 1 [STREET_ADDRESS] Street Address: Line 2 A…" at bounding box center [269, 232] width 133 height 110
click at [230, 269] on input "Zip/Postal Code" at bounding box center [269, 272] width 133 height 15
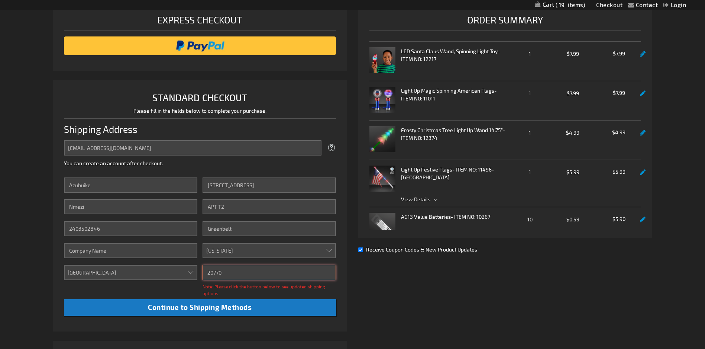
scroll to position [238, 0]
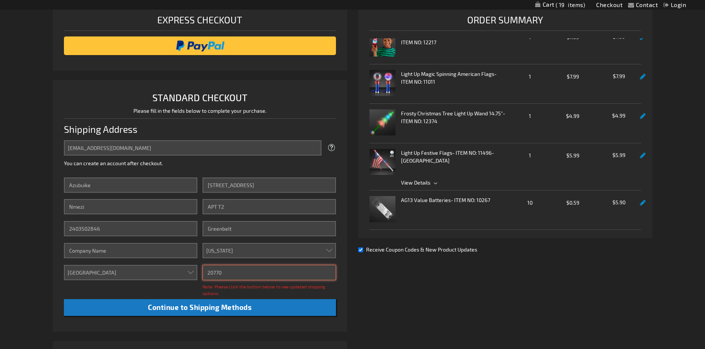
type input "20770"
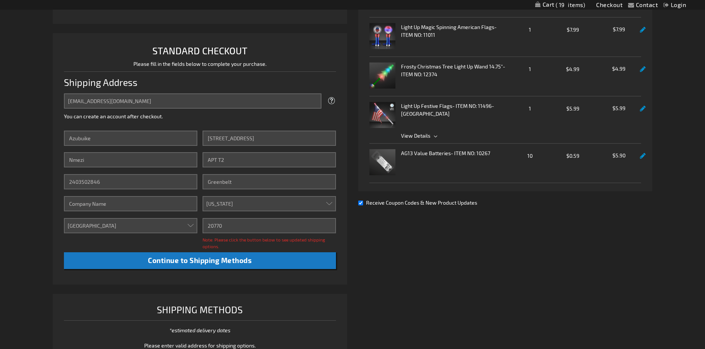
scroll to position [186, 0]
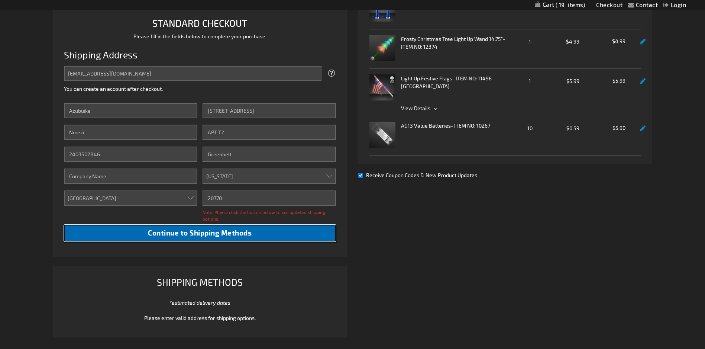
click at [195, 232] on span "Continue to Shipping Methods" at bounding box center [200, 232] width 104 height 9
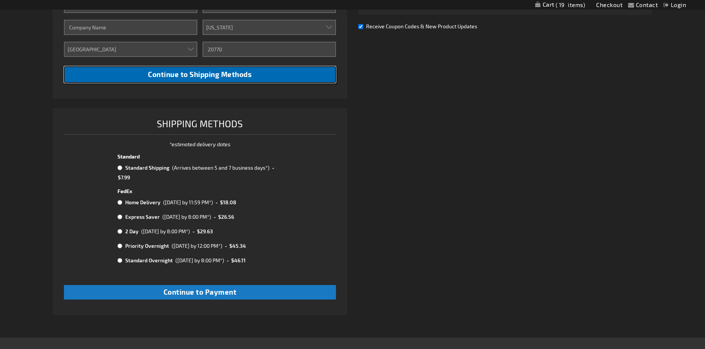
scroll to position [341, 0]
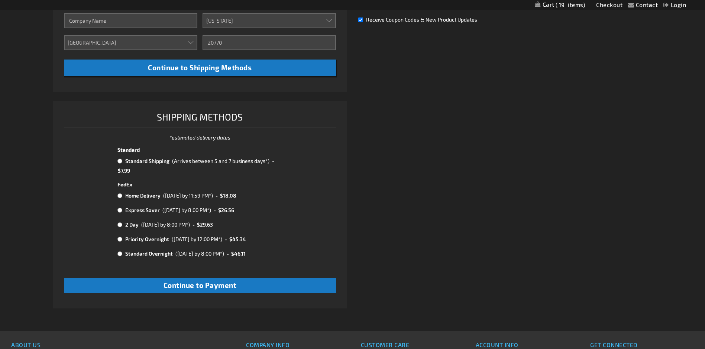
click at [120, 161] on input "radio" at bounding box center [119, 161] width 5 height 6
radio input "true"
click at [120, 163] on input "radio" at bounding box center [119, 161] width 5 height 6
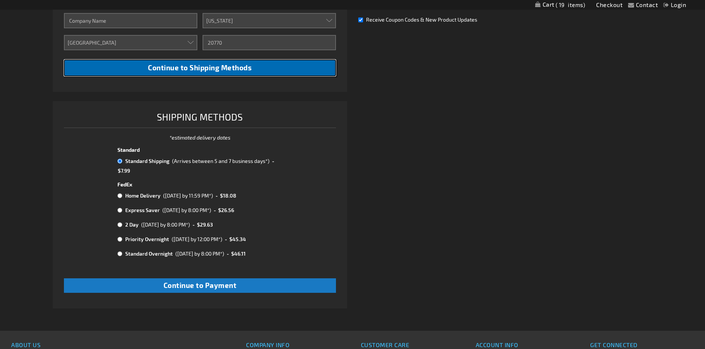
click at [222, 68] on span "Continue to Shipping Methods" at bounding box center [200, 67] width 104 height 9
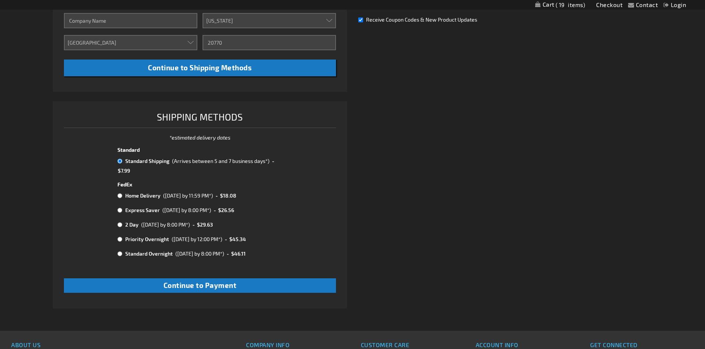
click at [118, 160] on input "radio" at bounding box center [119, 161] width 5 height 6
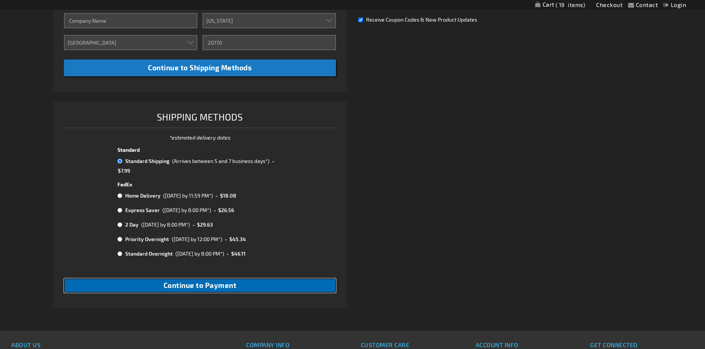
click at [213, 281] on span "Continue to Payment" at bounding box center [200, 285] width 73 height 9
checkbox input "true"
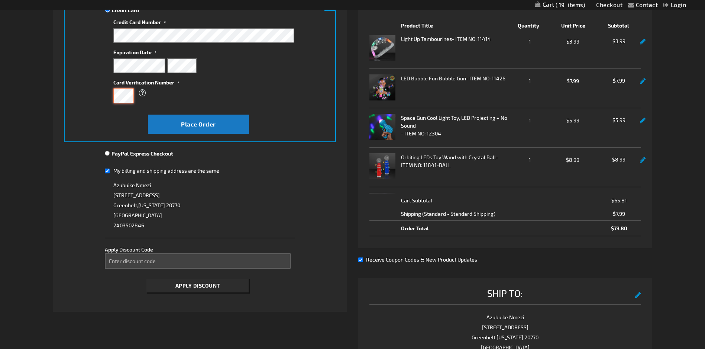
scroll to position [74, 0]
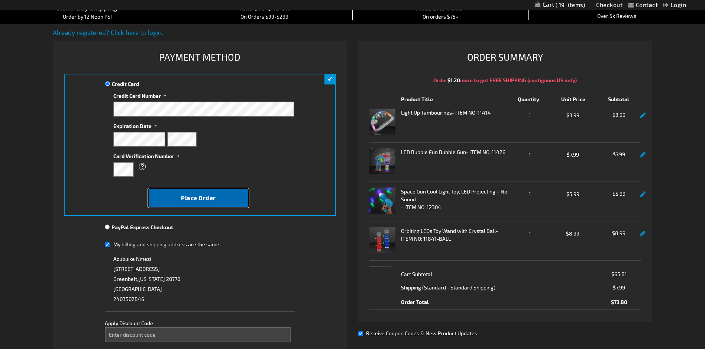
click at [203, 198] on span "Place Order" at bounding box center [198, 197] width 35 height 7
